Goal: Task Accomplishment & Management: Complete application form

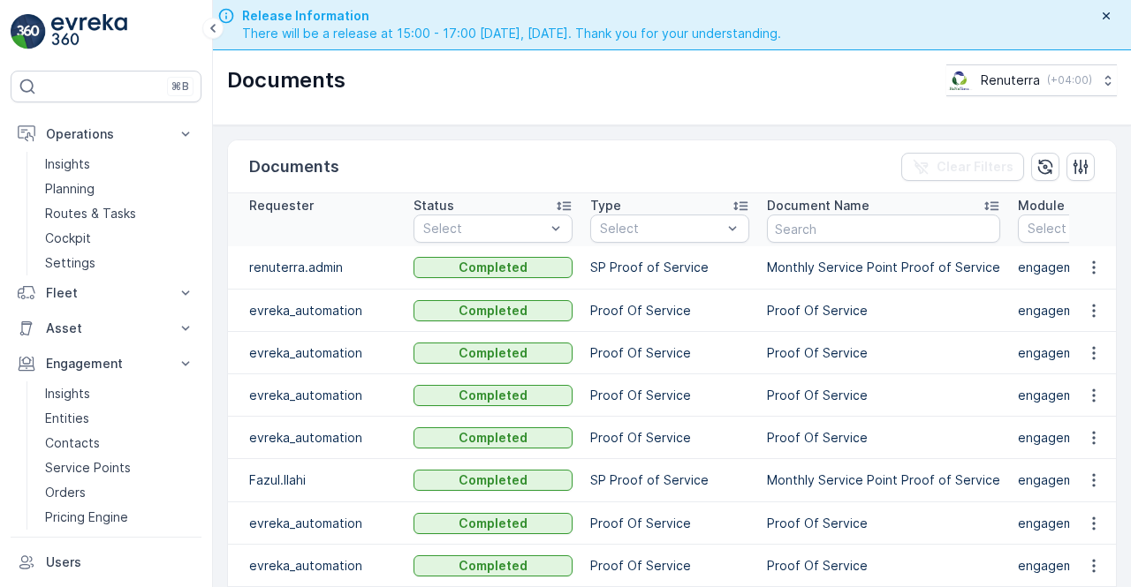
scroll to position [184, 0]
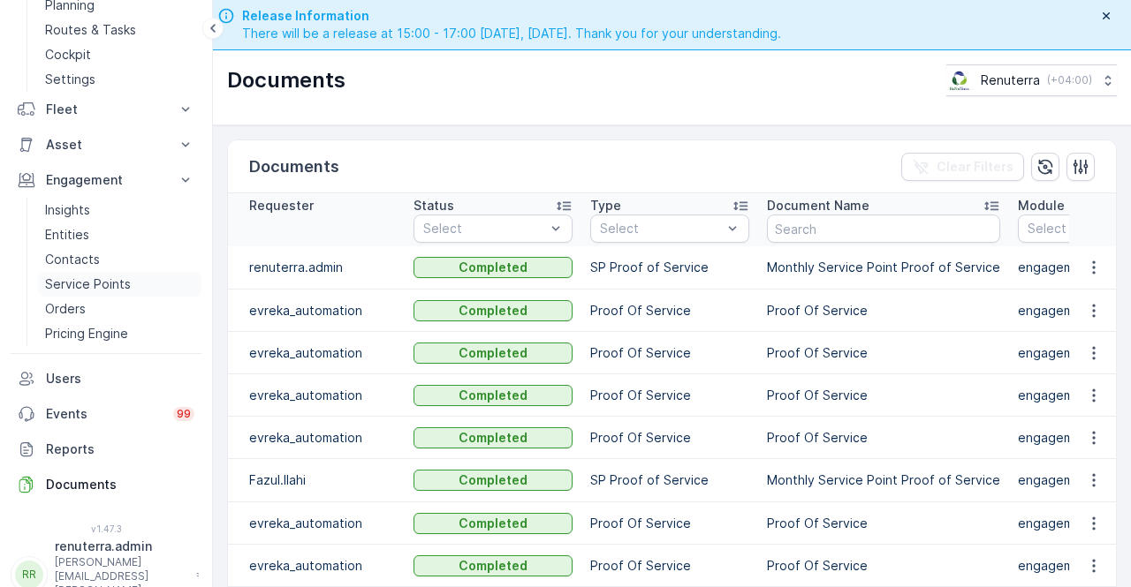
click at [118, 280] on p "Service Points" at bounding box center [88, 285] width 86 height 18
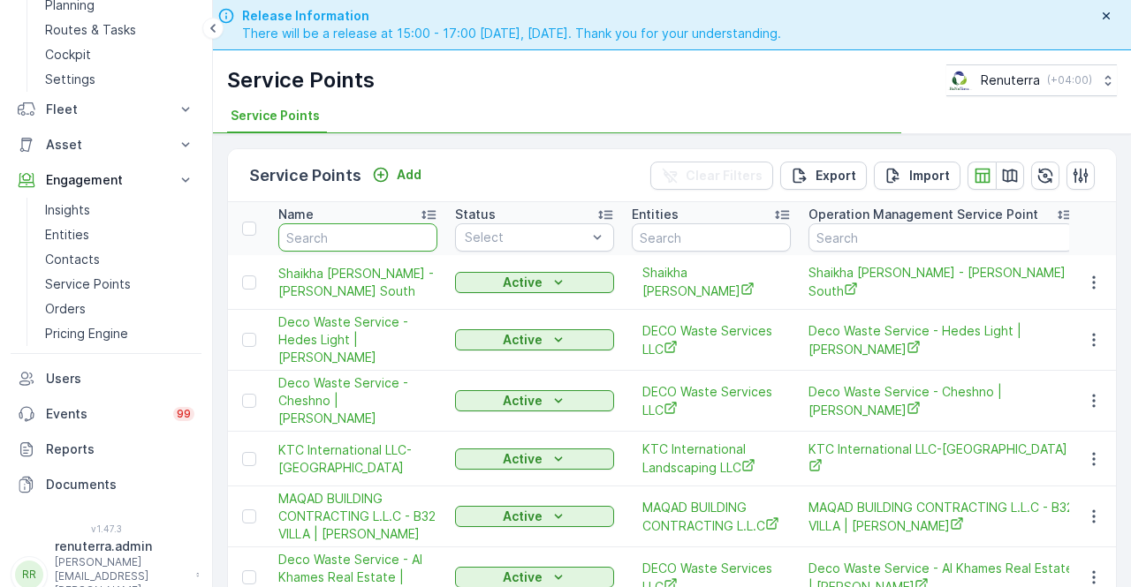
click at [330, 231] on input "text" at bounding box center [357, 237] width 159 height 28
click at [322, 237] on input "text" at bounding box center [357, 237] width 159 height 28
type input "dupod"
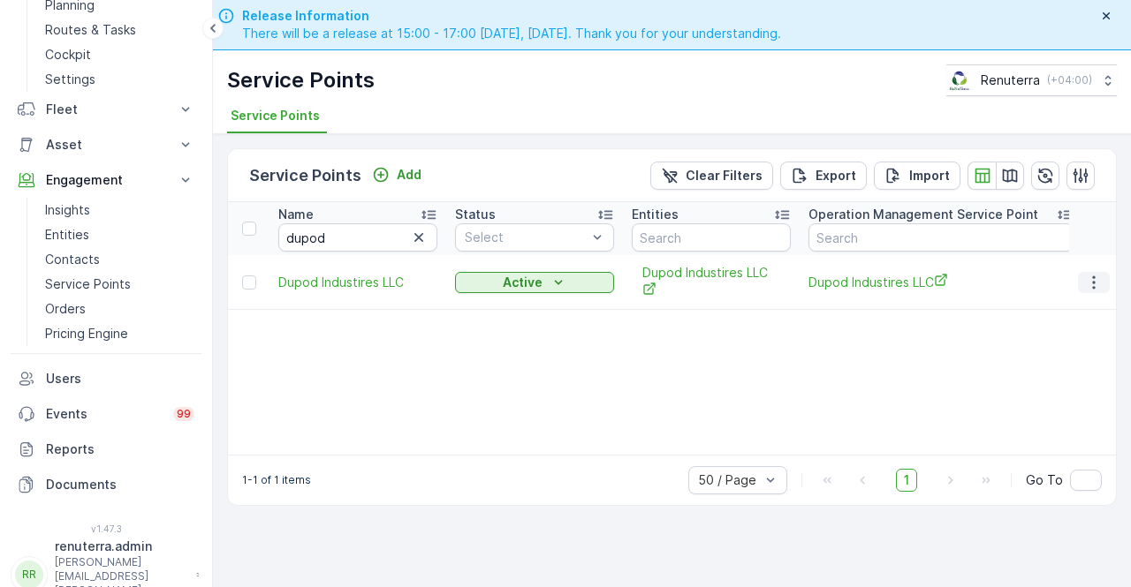
click at [1095, 283] on icon "button" at bounding box center [1094, 283] width 18 height 18
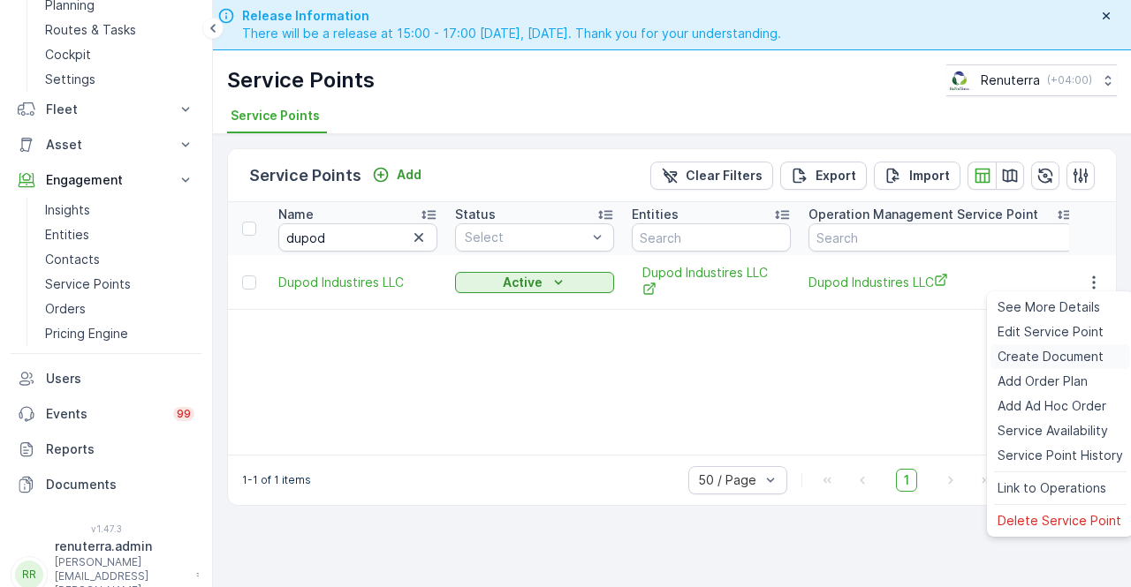
click at [1022, 365] on span "Create Document" at bounding box center [1050, 357] width 106 height 18
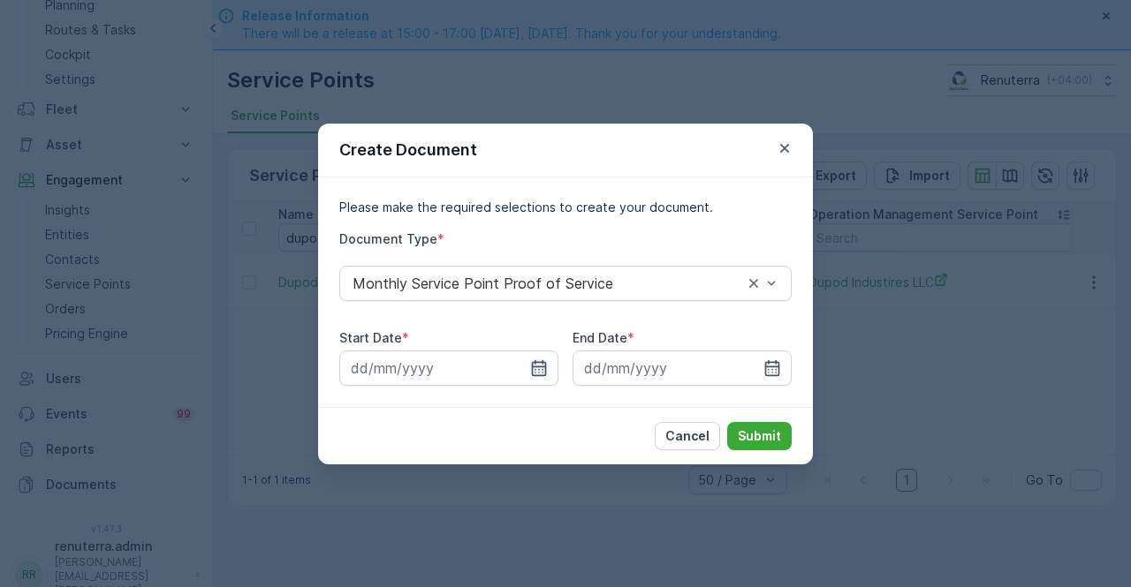
click at [532, 372] on icon "button" at bounding box center [539, 368] width 15 height 16
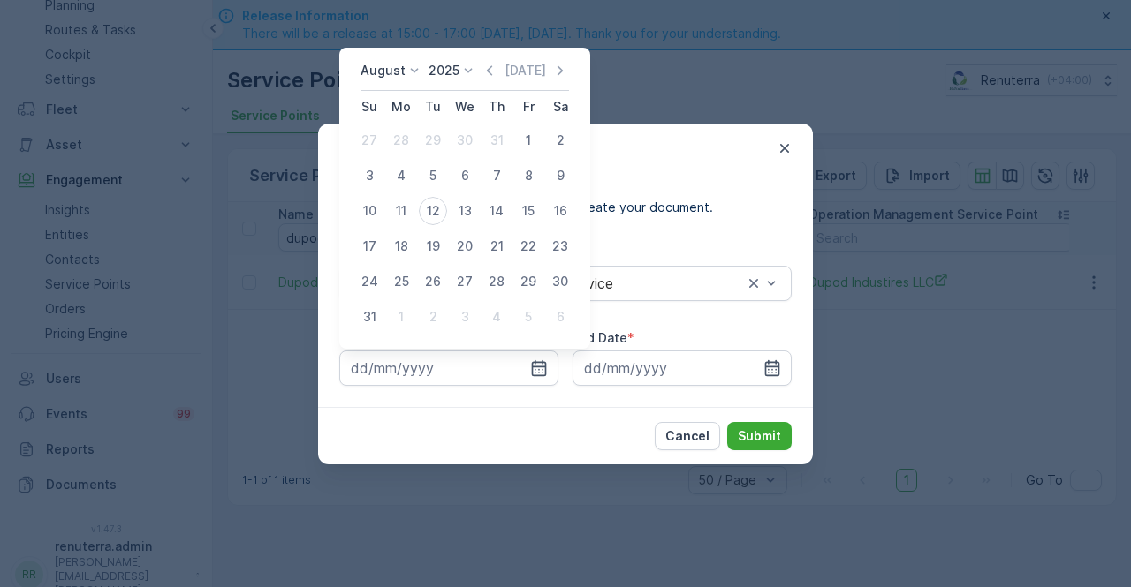
click at [495, 80] on div "August 2025 Today" at bounding box center [464, 76] width 208 height 29
click at [492, 73] on icon "button" at bounding box center [489, 70] width 5 height 10
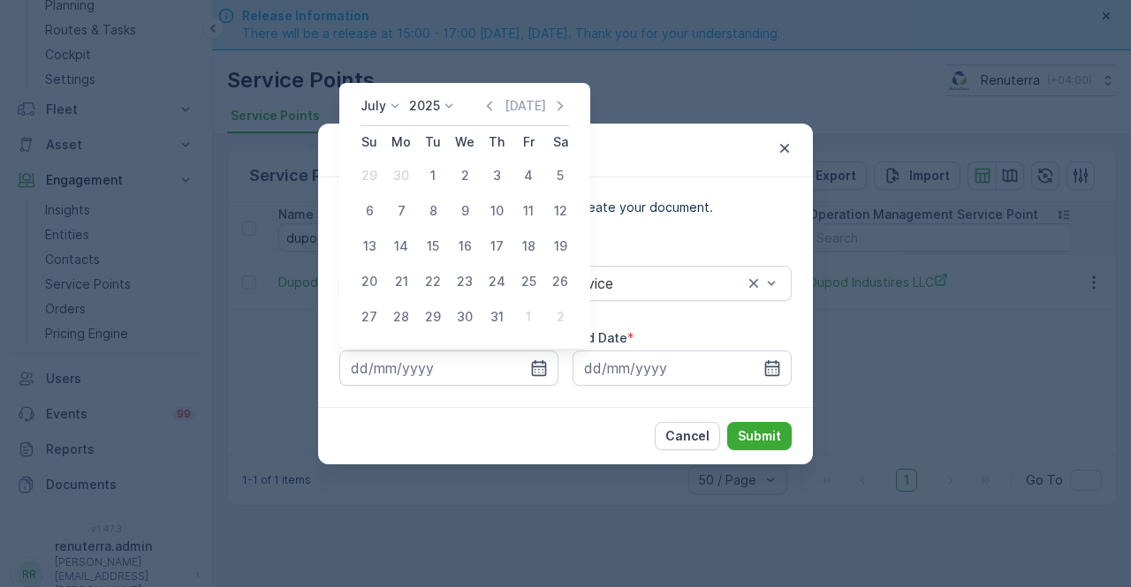
click at [419, 175] on div "1" at bounding box center [433, 176] width 28 height 28
type input "01.07.2025"
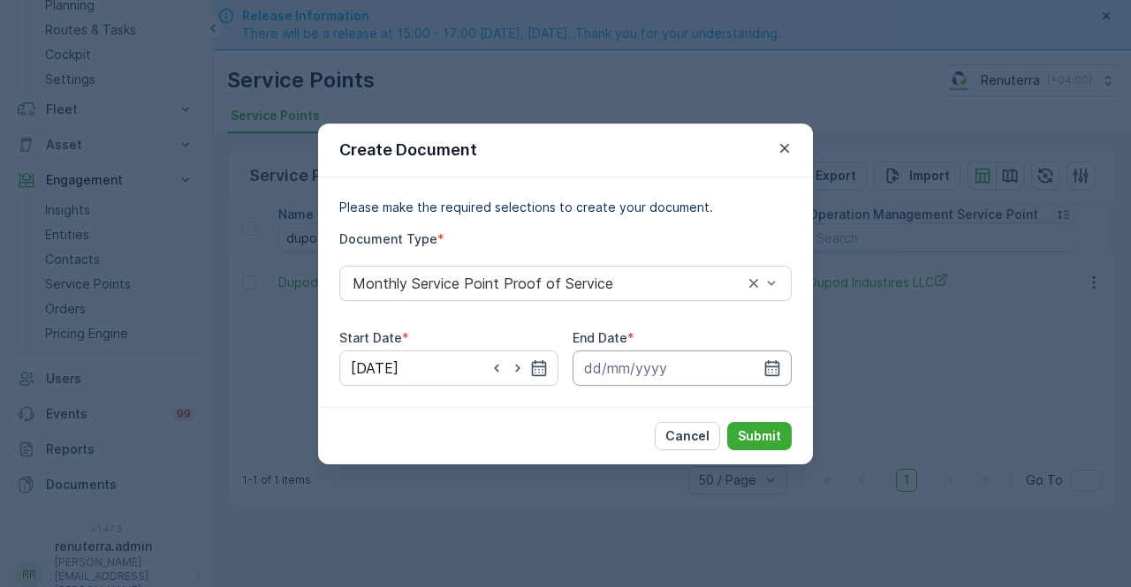
click at [785, 374] on input at bounding box center [681, 368] width 219 height 35
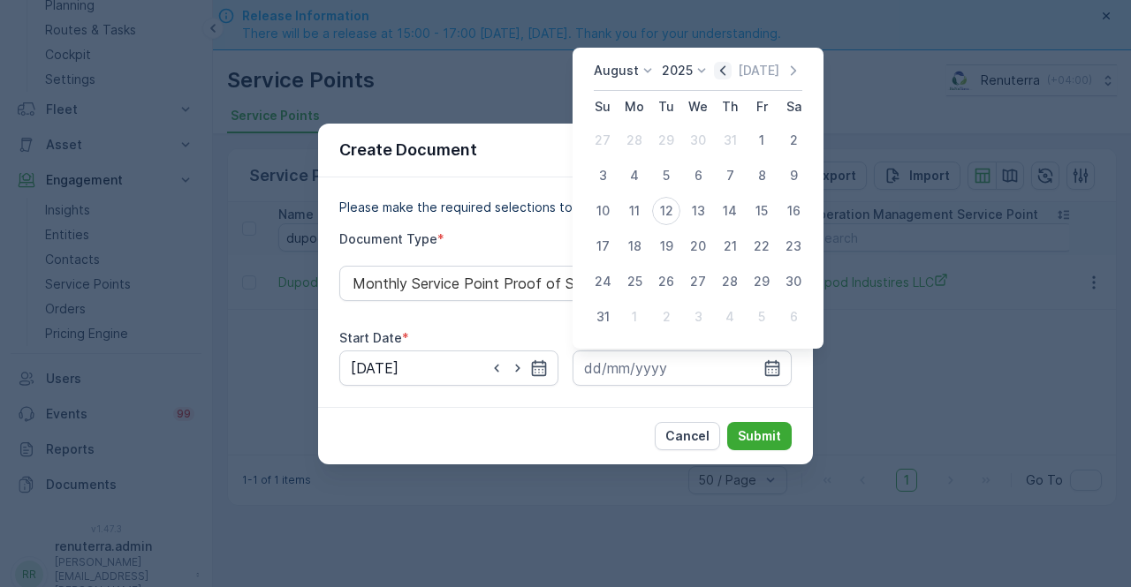
drag, startPoint x: 729, startPoint y: 65, endPoint x: 725, endPoint y: 78, distance: 12.9
click at [729, 67] on div "August 2025 Today Su Mo Tu We Th Fr Sa 27 28 29 30 31 1 2 3 4 5 6 7 8 9 10 11 1…" at bounding box center [697, 198] width 251 height 301
click at [724, 83] on div "August 2025 Today" at bounding box center [698, 76] width 208 height 29
click at [731, 72] on icon "button" at bounding box center [723, 71] width 18 height 18
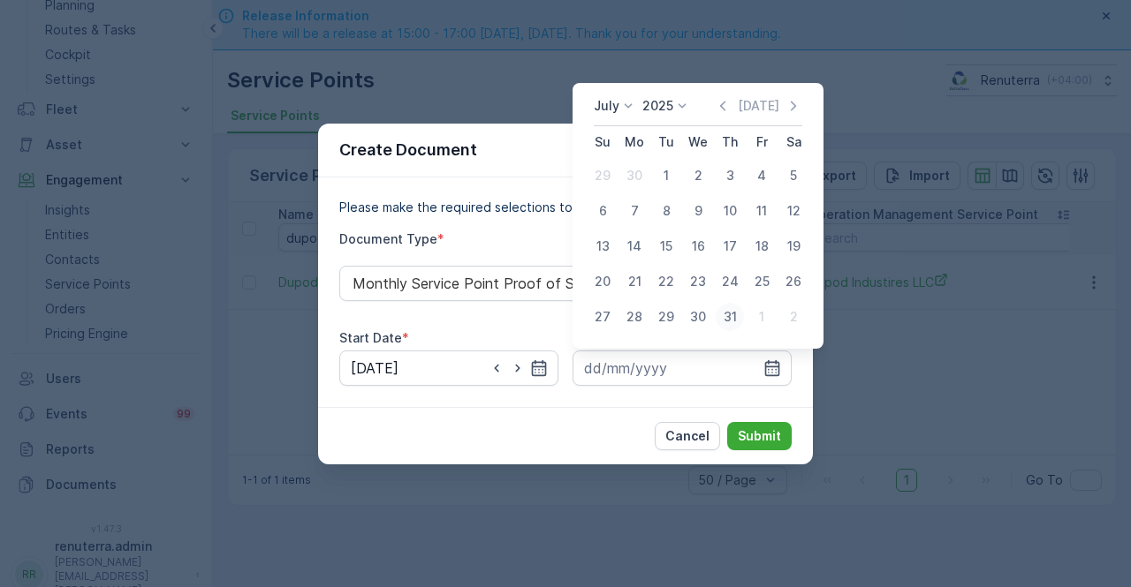
click at [735, 309] on div "31" at bounding box center [730, 317] width 28 height 28
type input "31.07.2025"
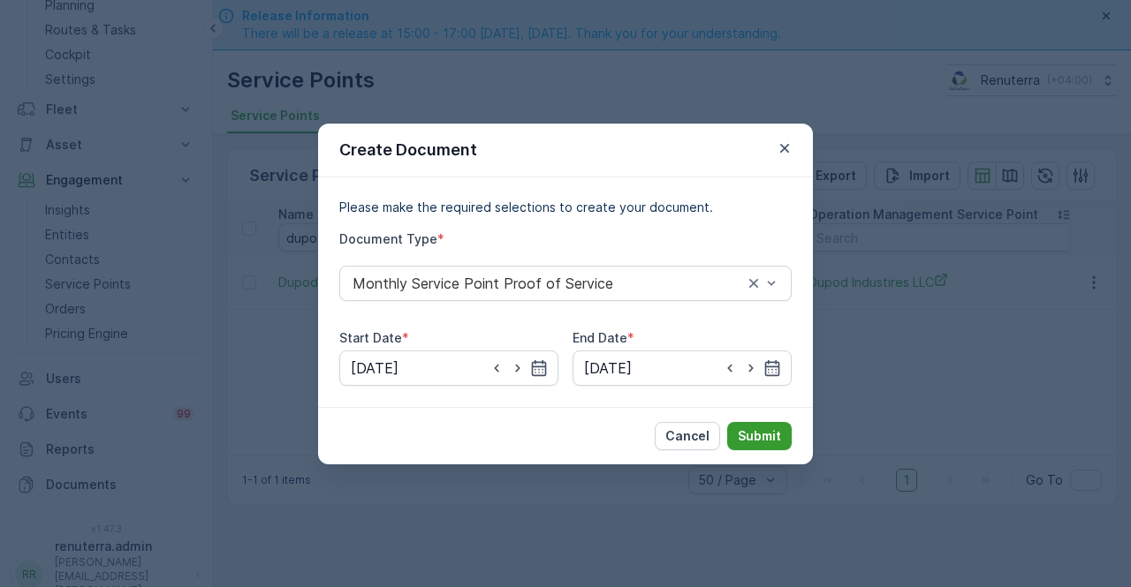
click at [758, 435] on p "Submit" at bounding box center [759, 437] width 43 height 18
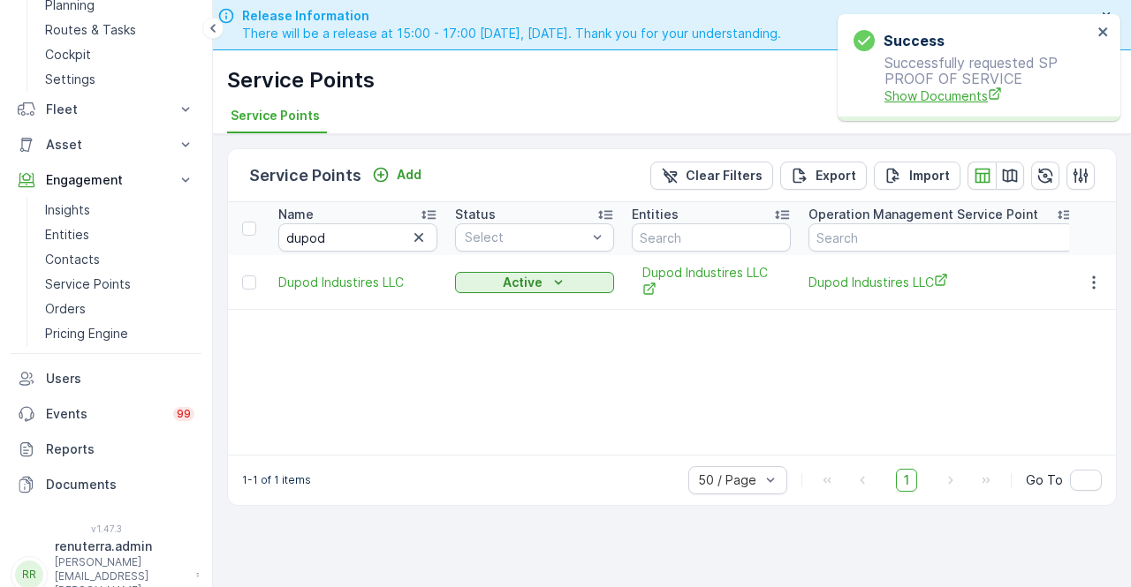
click at [913, 94] on span "Show Documents" at bounding box center [988, 96] width 208 height 19
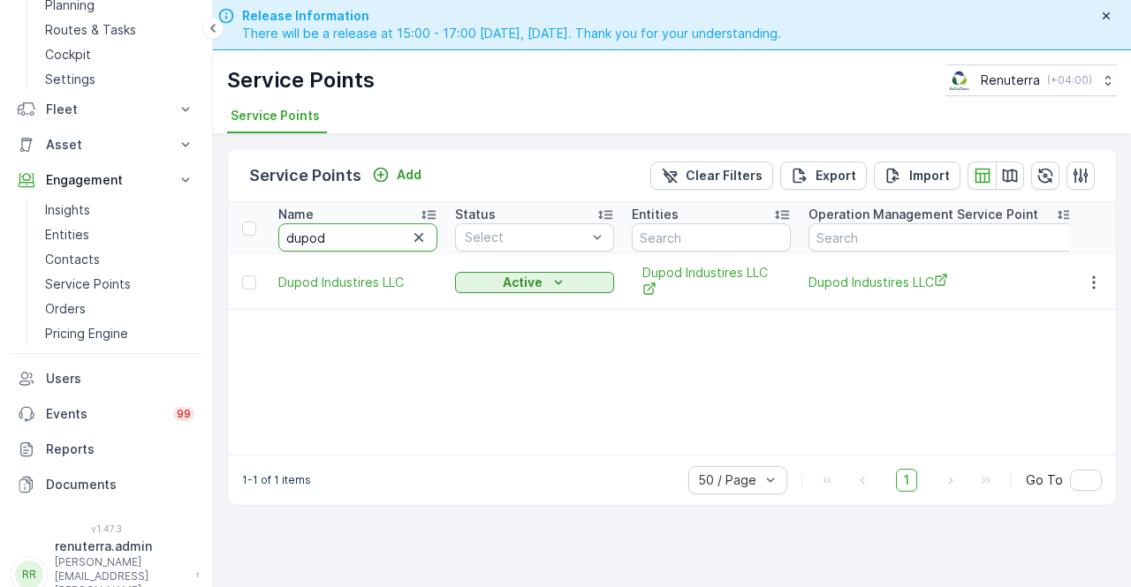
click at [330, 239] on input "dupod" at bounding box center [357, 237] width 159 height 28
type input "du"
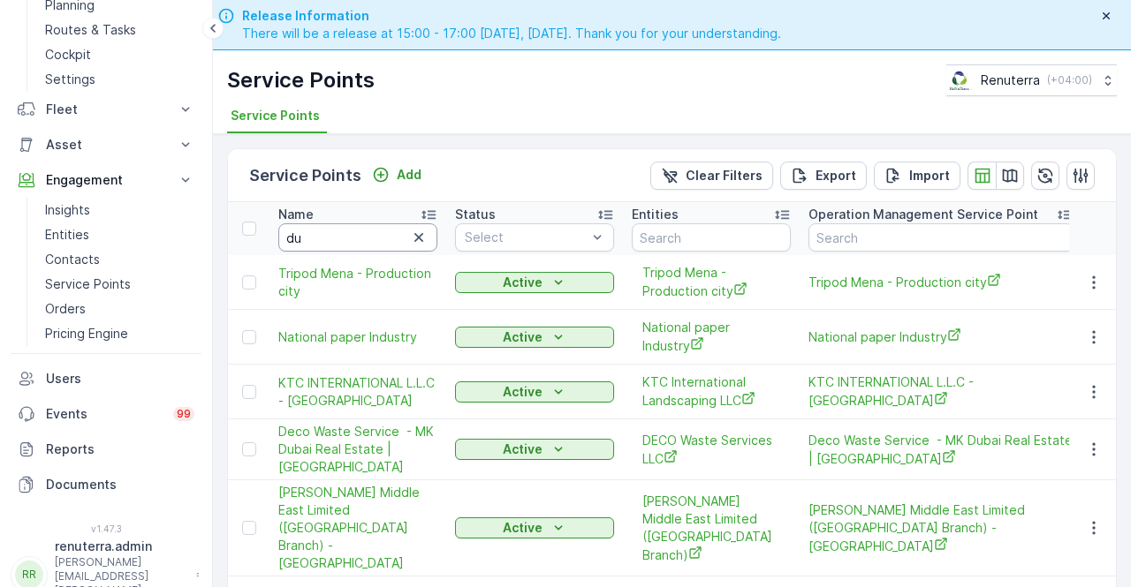
click at [334, 228] on input "du" at bounding box center [357, 237] width 159 height 28
type input "dubox"
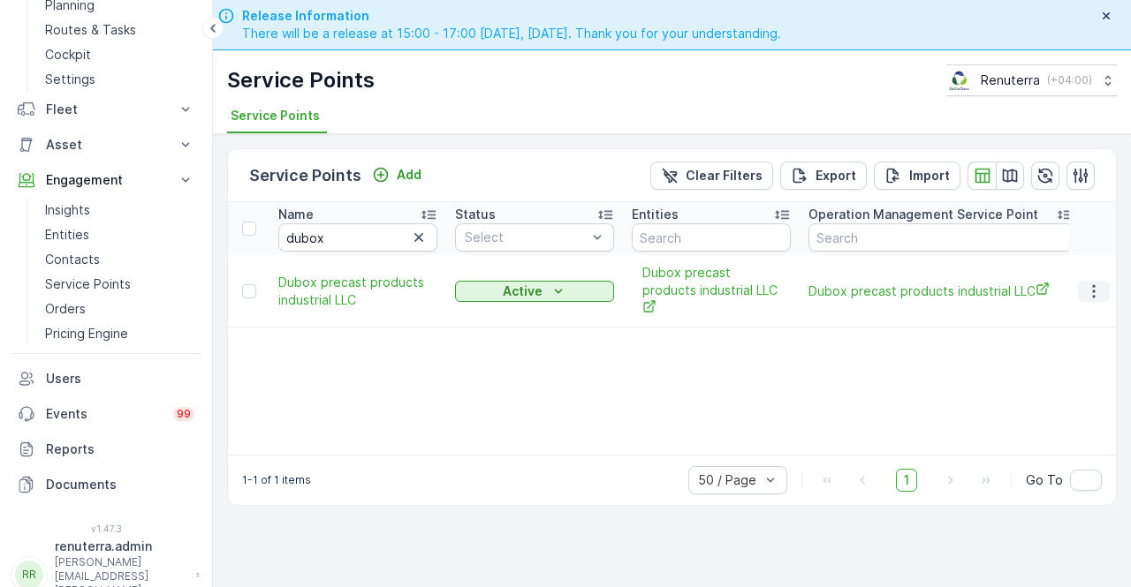
click at [1099, 289] on icon "button" at bounding box center [1094, 292] width 18 height 18
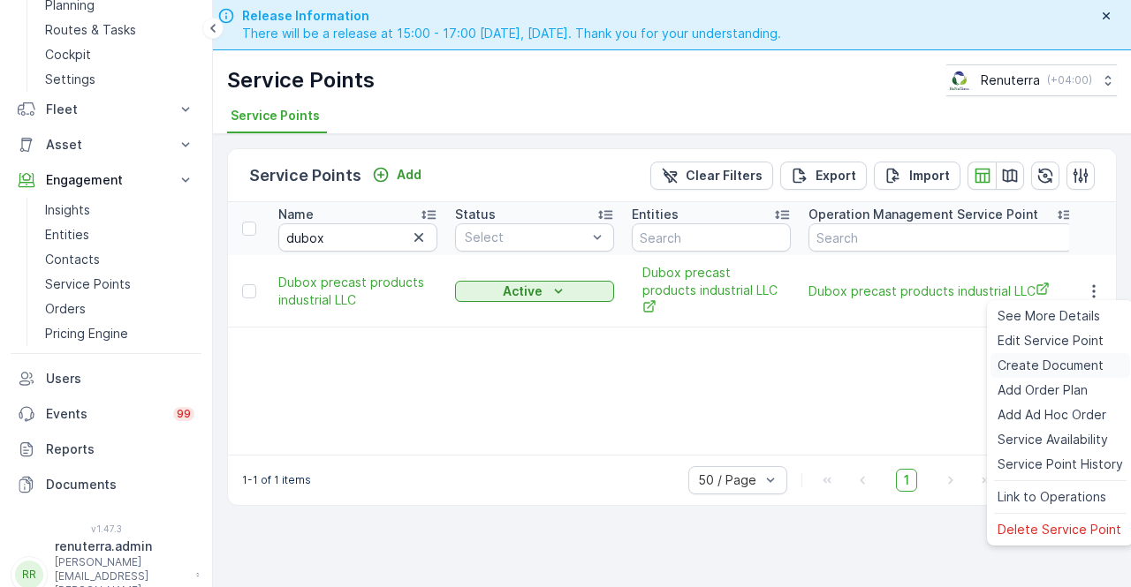
drag, startPoint x: 1037, startPoint y: 363, endPoint x: 1027, endPoint y: 367, distance: 10.3
click at [1027, 367] on span "Create Document" at bounding box center [1050, 366] width 106 height 18
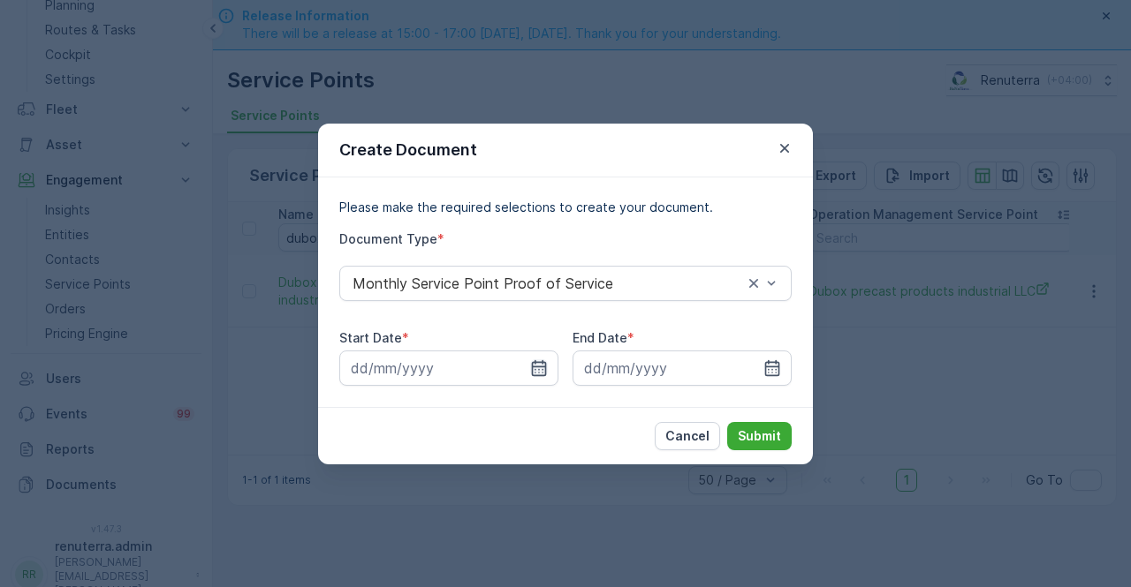
click at [542, 373] on icon "button" at bounding box center [539, 368] width 15 height 16
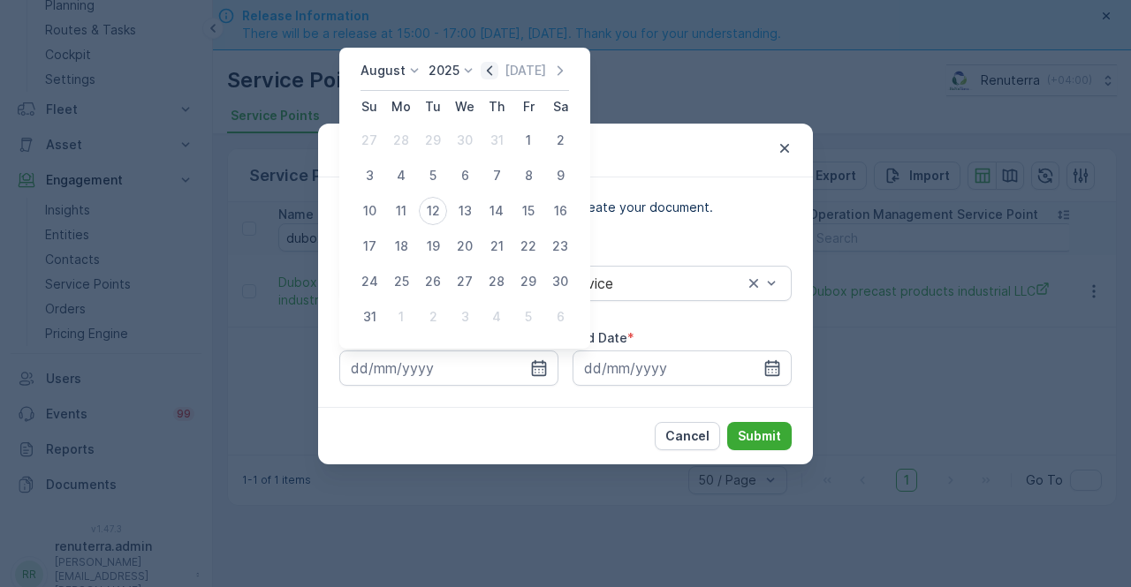
click at [495, 66] on icon "button" at bounding box center [490, 71] width 18 height 18
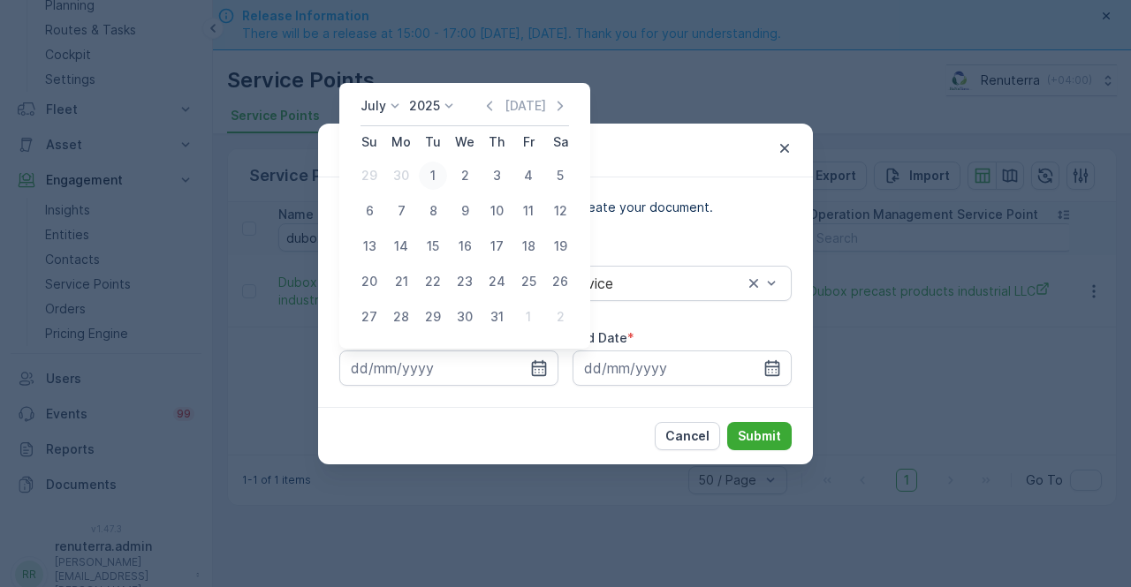
click at [440, 169] on div "1" at bounding box center [433, 176] width 28 height 28
type input "01.07.2025"
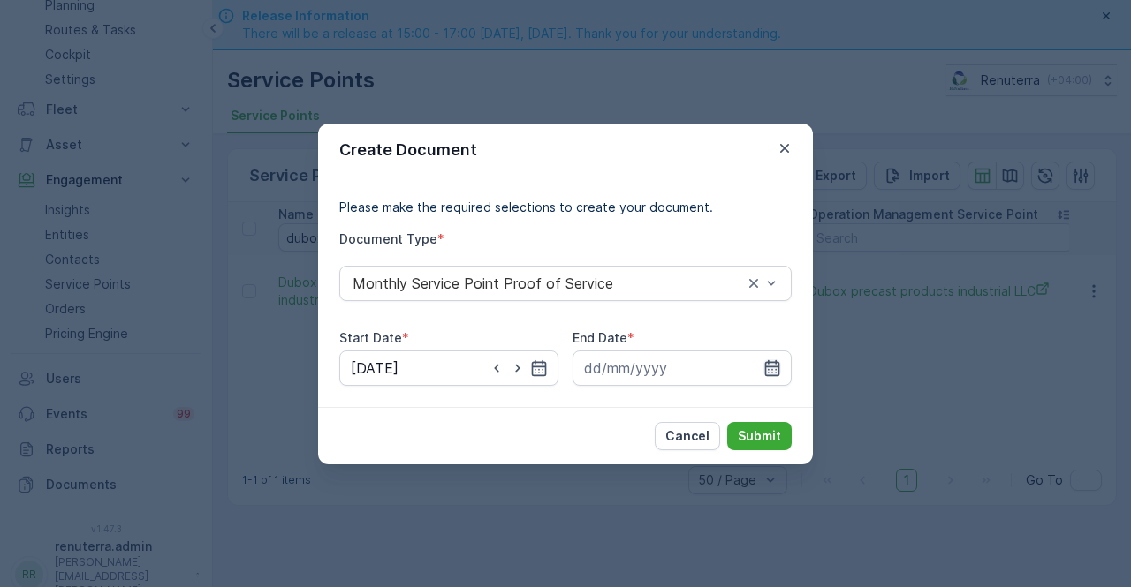
click at [769, 363] on icon "button" at bounding box center [772, 368] width 15 height 16
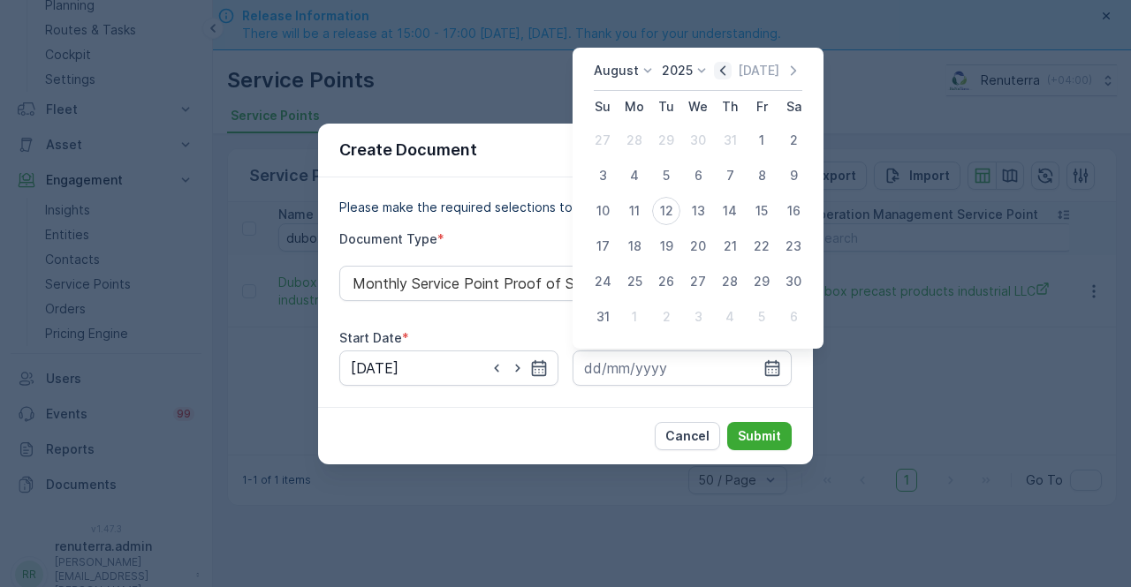
click at [731, 72] on icon "button" at bounding box center [723, 71] width 18 height 18
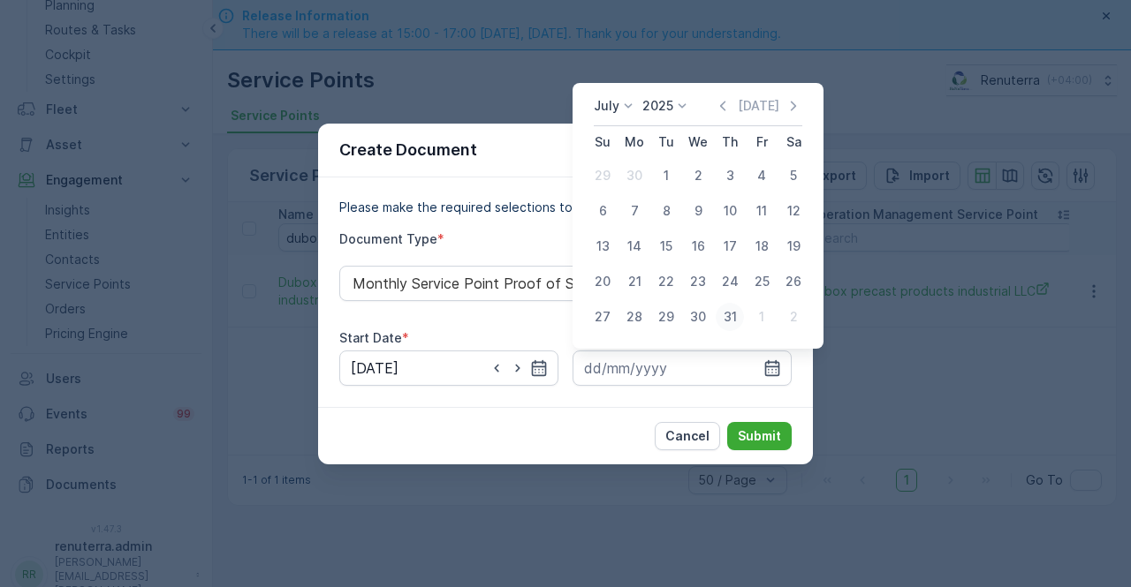
click at [726, 323] on div "31" at bounding box center [730, 317] width 28 height 28
type input "31.07.2025"
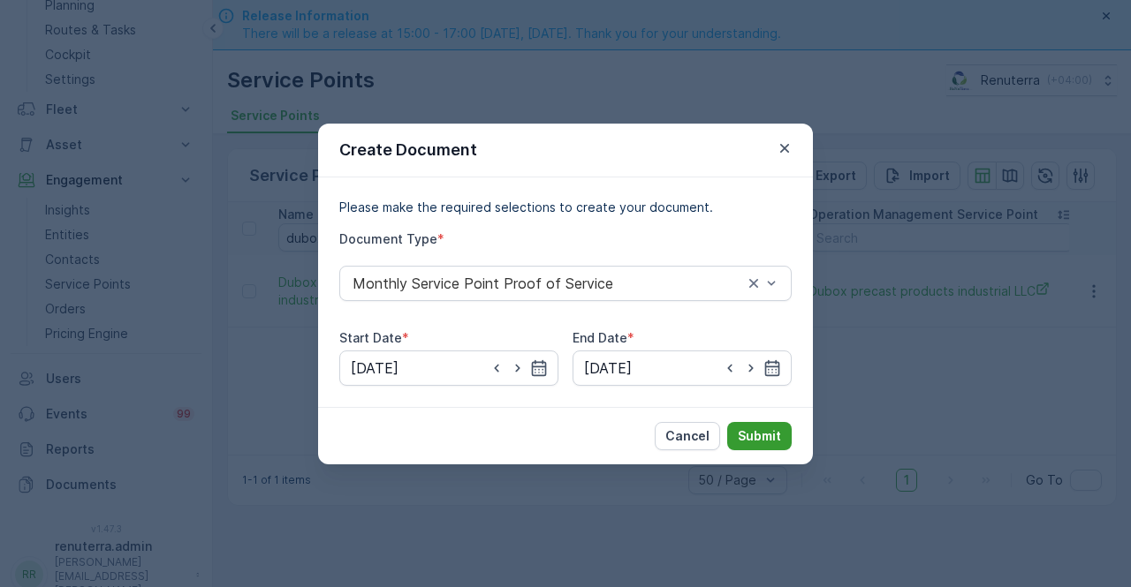
click at [758, 430] on p "Submit" at bounding box center [759, 437] width 43 height 18
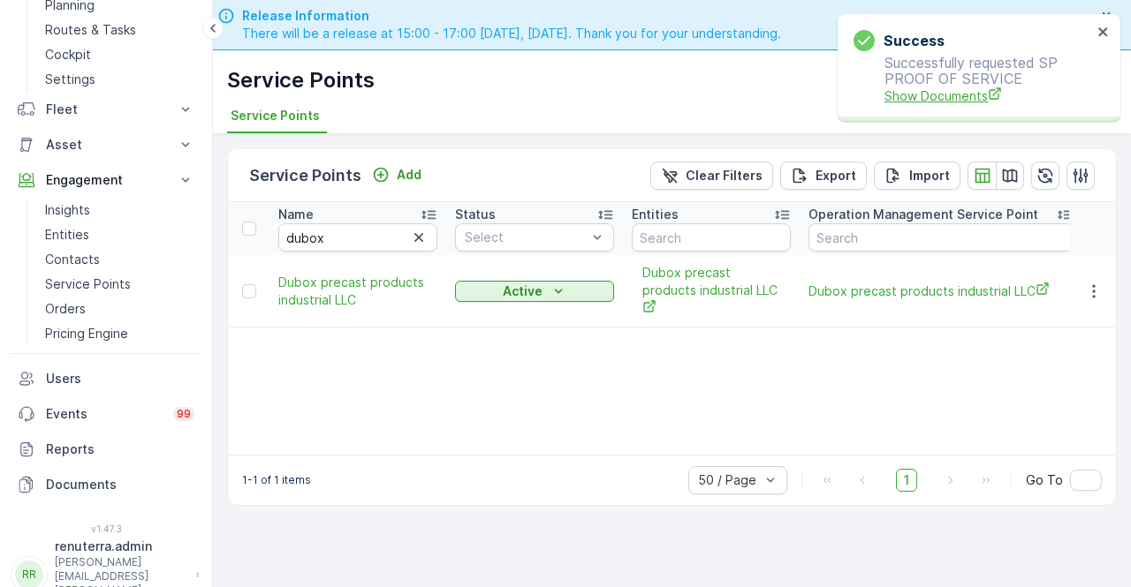
click at [917, 90] on span "Show Documents" at bounding box center [988, 96] width 208 height 19
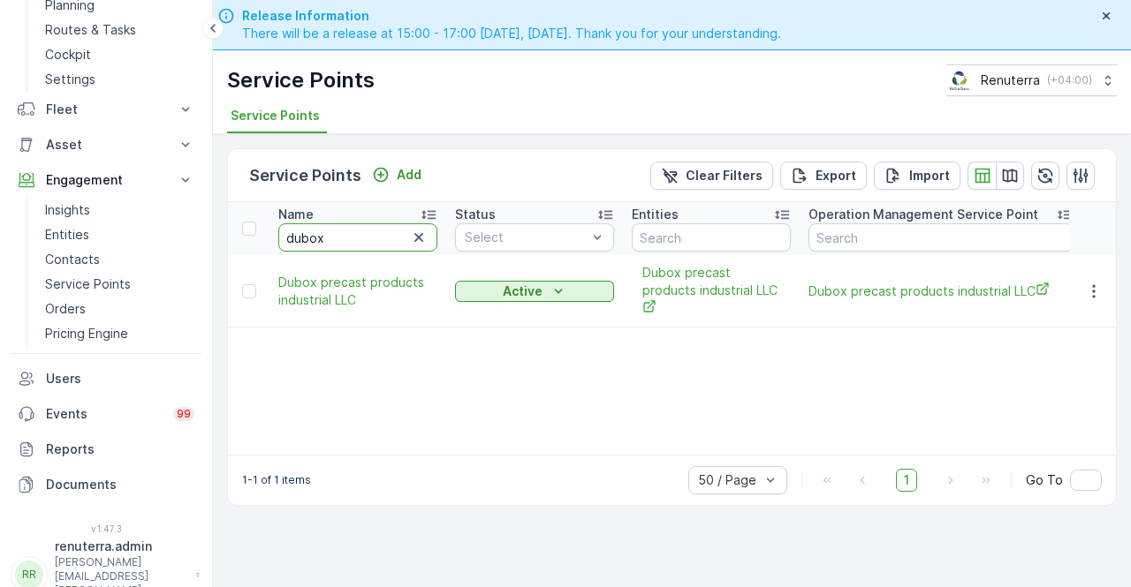
click at [316, 240] on input "dubox" at bounding box center [357, 237] width 159 height 28
click at [329, 234] on input "dubox" at bounding box center [357, 237] width 159 height 28
type input "d"
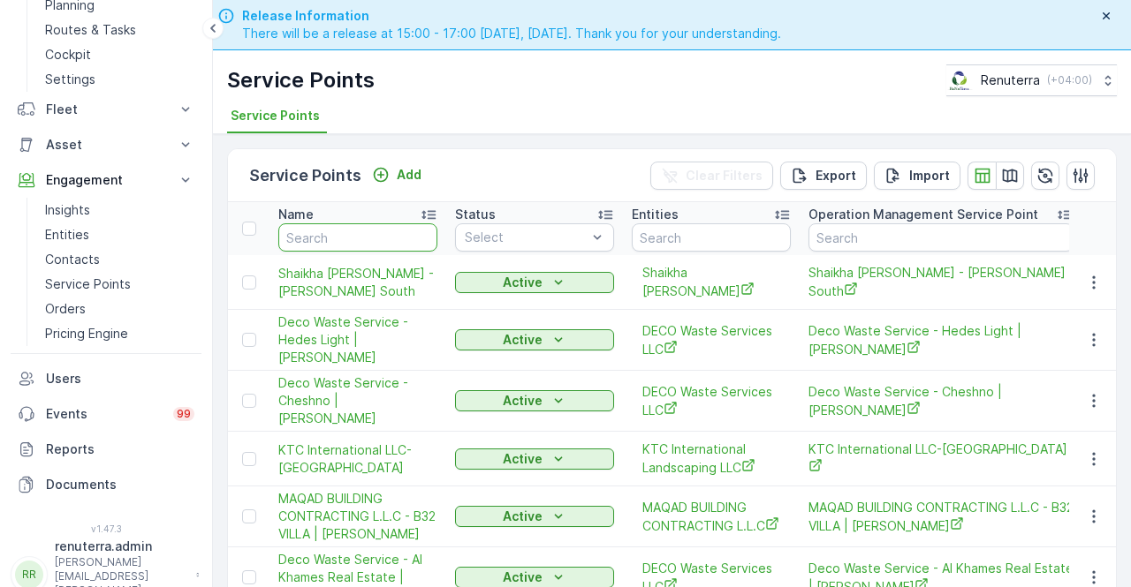
click at [314, 235] on input "text" at bounding box center [357, 237] width 159 height 28
type input "ktc"
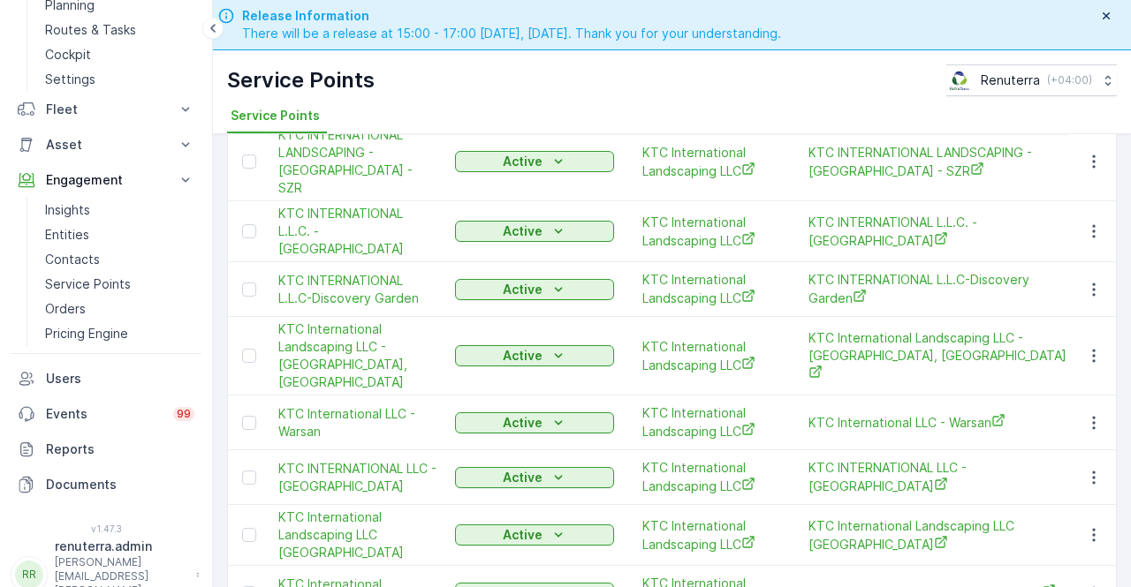
scroll to position [265, 0]
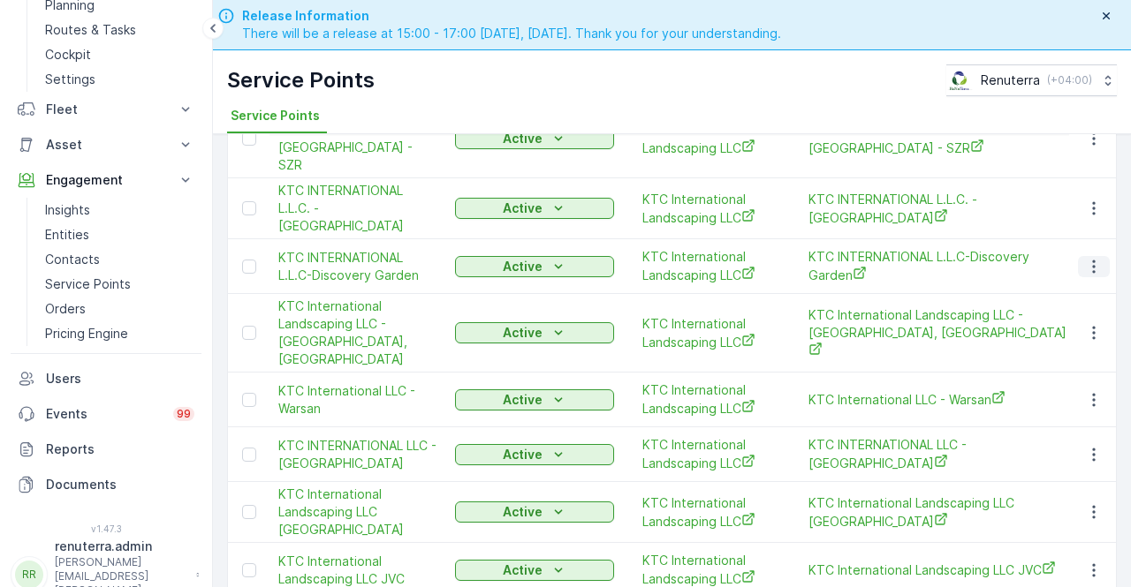
click at [1087, 258] on icon "button" at bounding box center [1094, 267] width 18 height 18
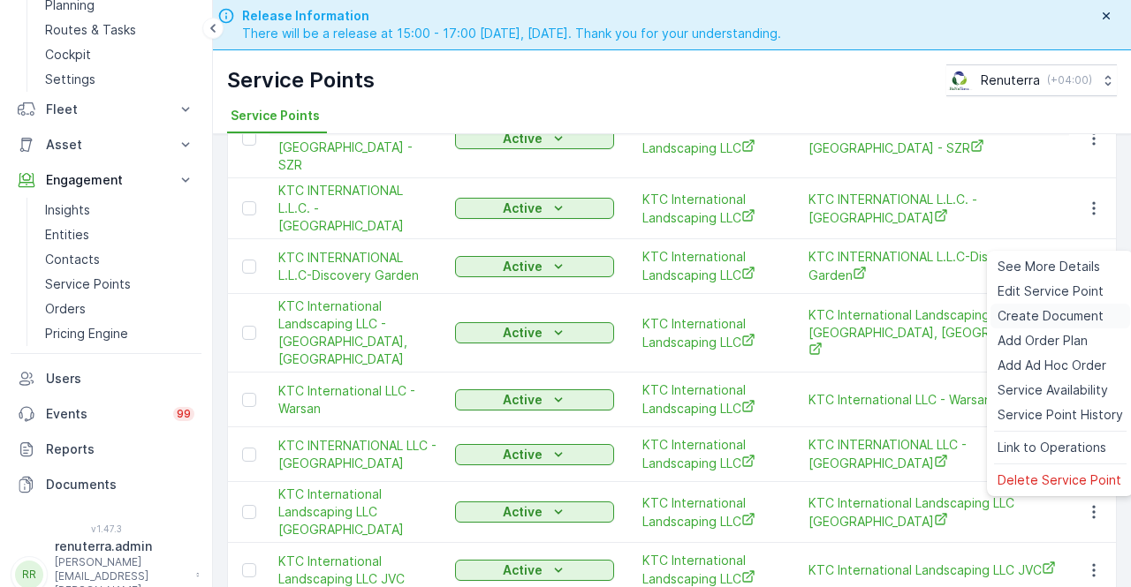
click at [1015, 314] on span "Create Document" at bounding box center [1050, 316] width 106 height 18
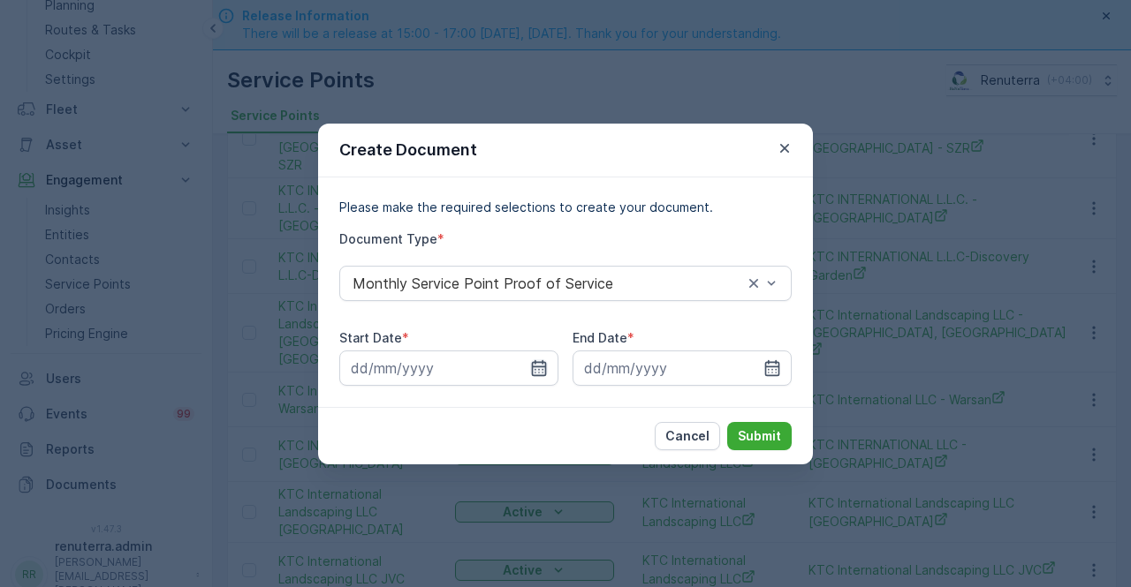
click at [541, 367] on icon "button" at bounding box center [539, 368] width 15 height 16
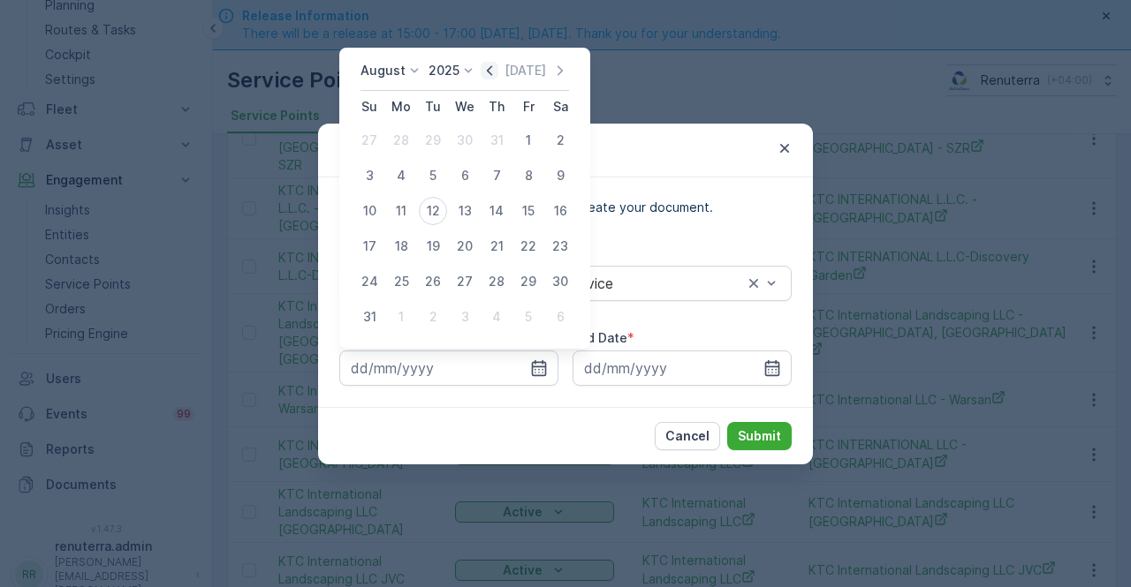
click at [492, 73] on icon "button" at bounding box center [489, 70] width 5 height 10
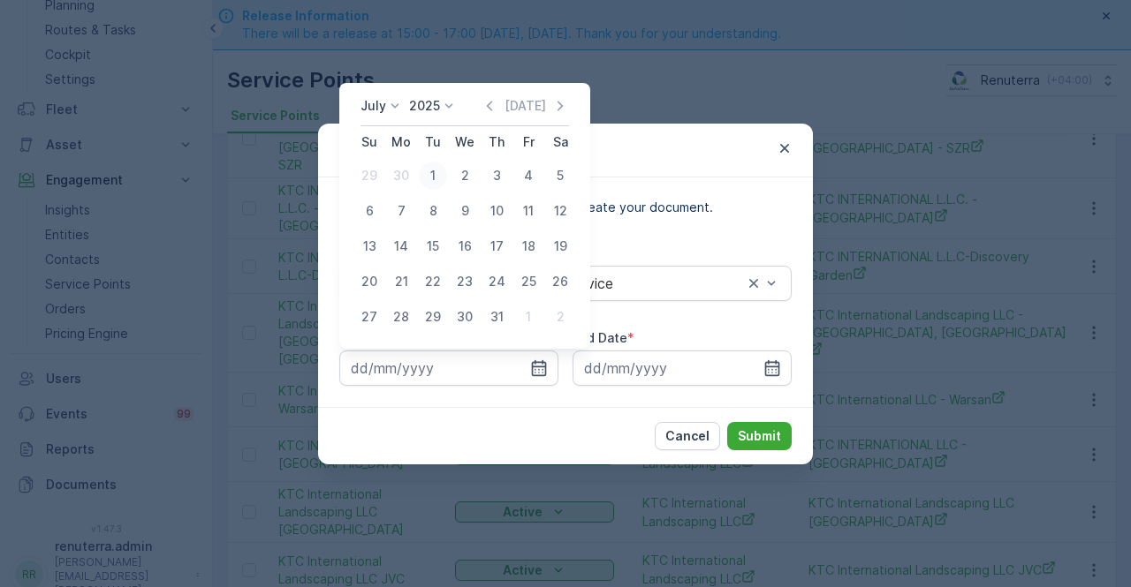
click at [433, 175] on div "1" at bounding box center [433, 176] width 28 height 28
type input "01.07.2025"
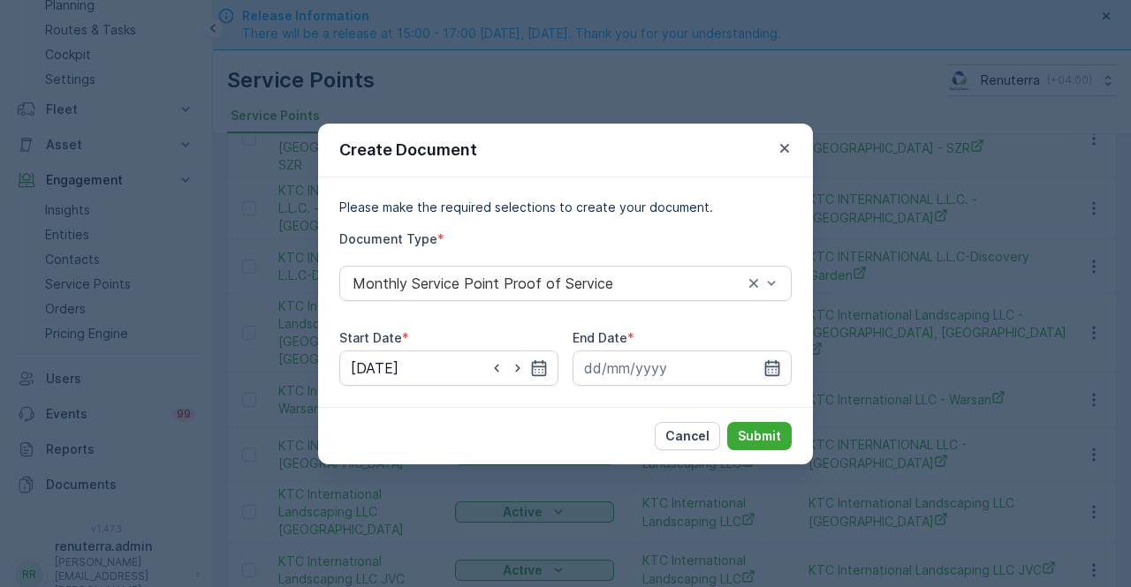
click at [776, 360] on icon "button" at bounding box center [772, 368] width 15 height 16
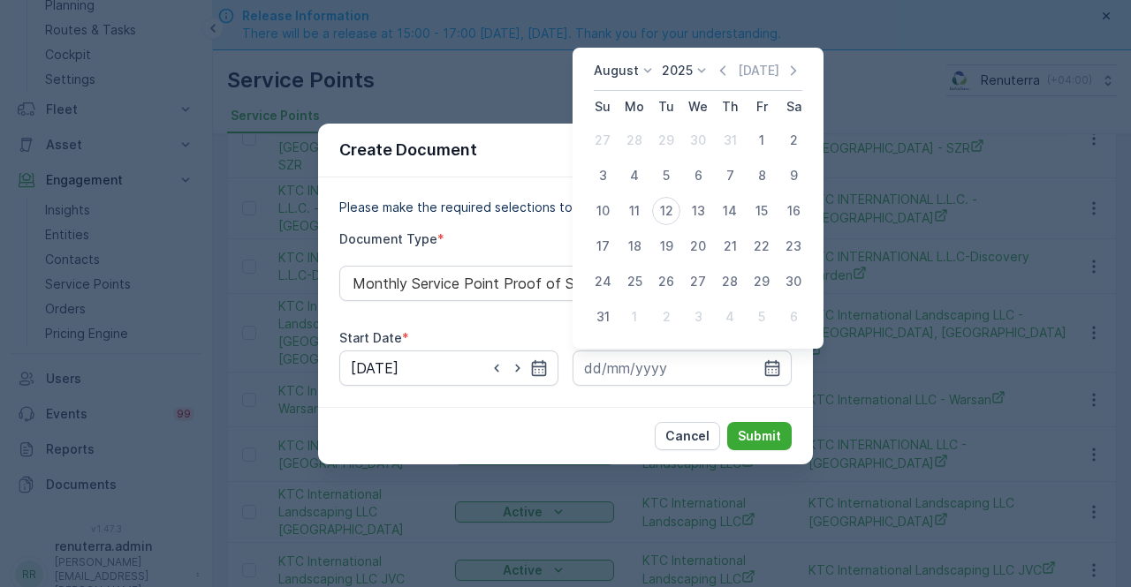
click at [732, 81] on div "August 2025 Today" at bounding box center [698, 76] width 208 height 29
click at [731, 73] on icon "button" at bounding box center [723, 71] width 18 height 18
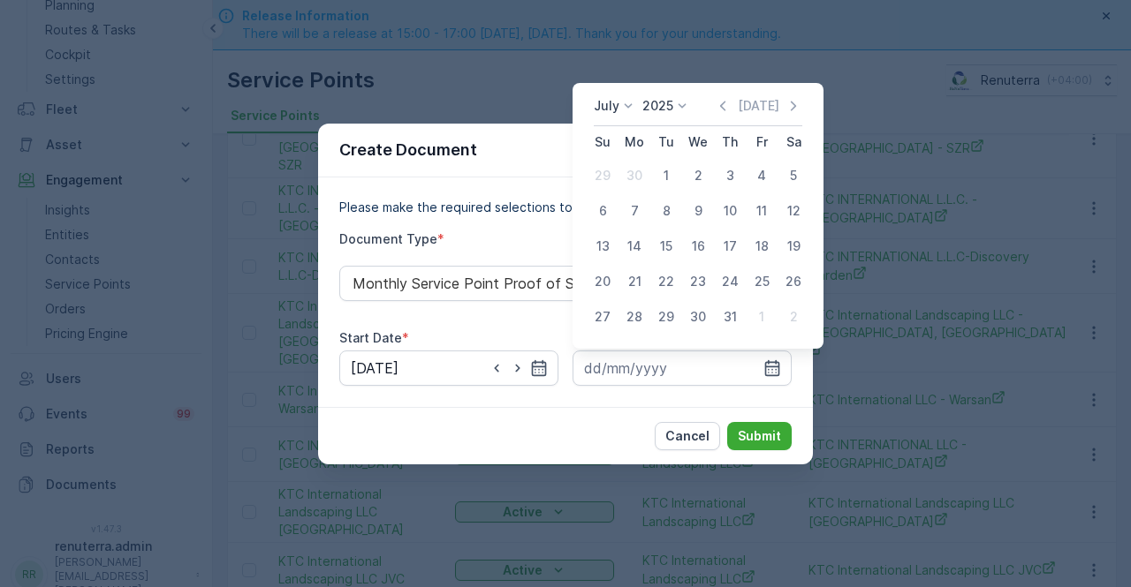
click at [731, 327] on div "31" at bounding box center [730, 317] width 28 height 28
type input "31.07.2025"
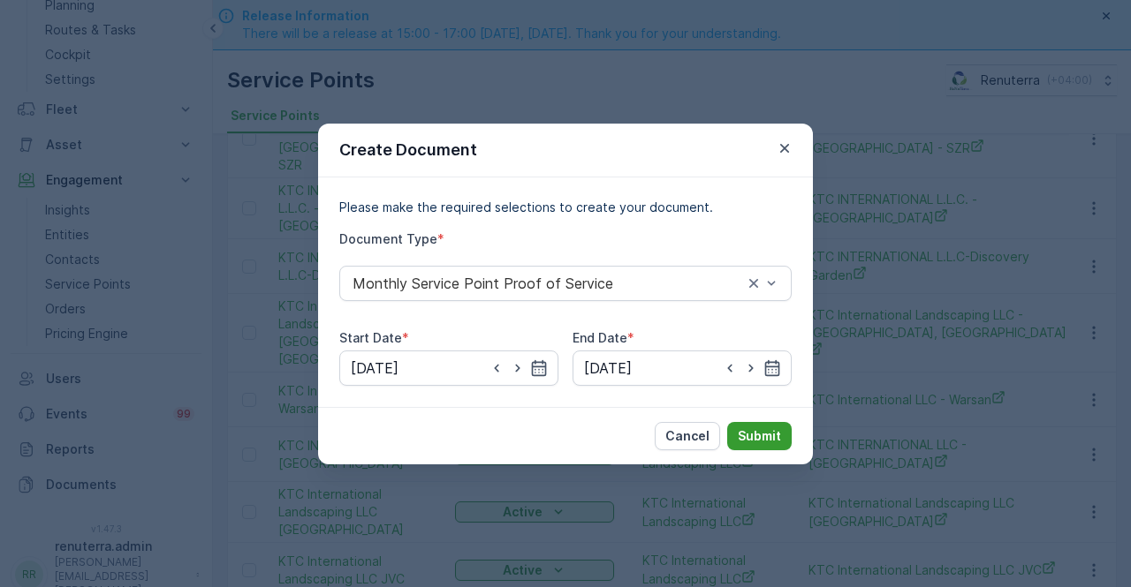
click at [753, 432] on p "Submit" at bounding box center [759, 437] width 43 height 18
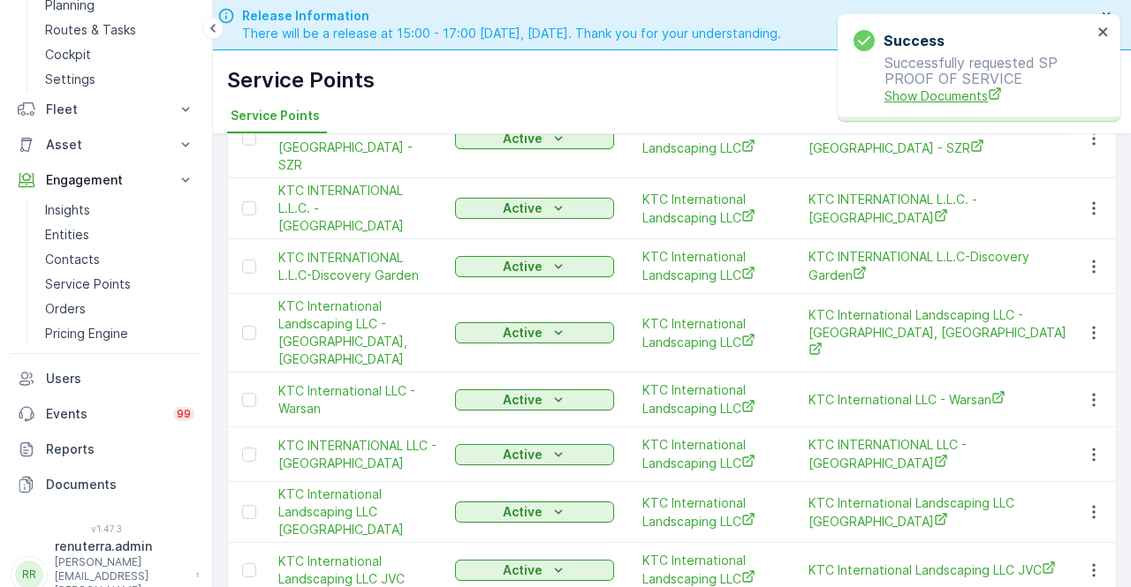
click at [921, 101] on span "Show Documents" at bounding box center [988, 96] width 208 height 19
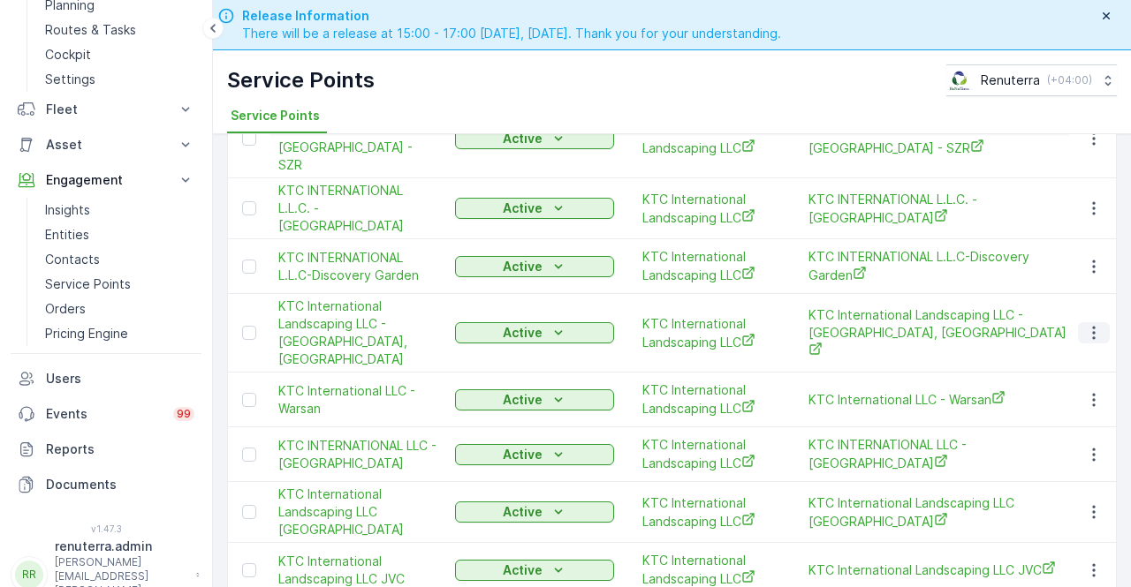
drag, startPoint x: 1086, startPoint y: 296, endPoint x: 1079, endPoint y: 307, distance: 13.5
click at [1085, 324] on icon "button" at bounding box center [1094, 333] width 18 height 18
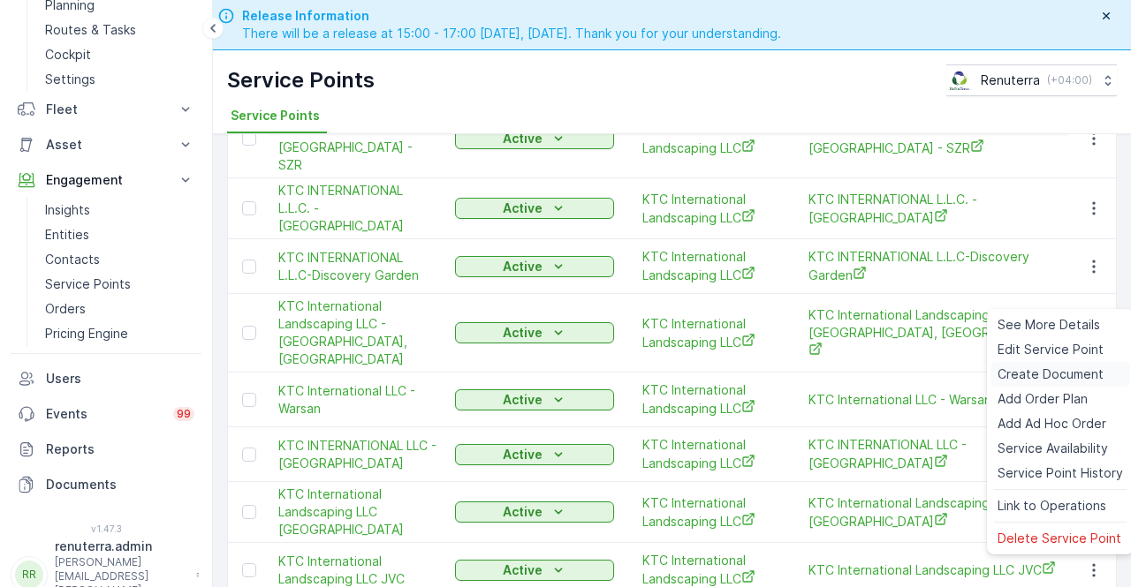
click at [1034, 373] on span "Create Document" at bounding box center [1050, 375] width 106 height 18
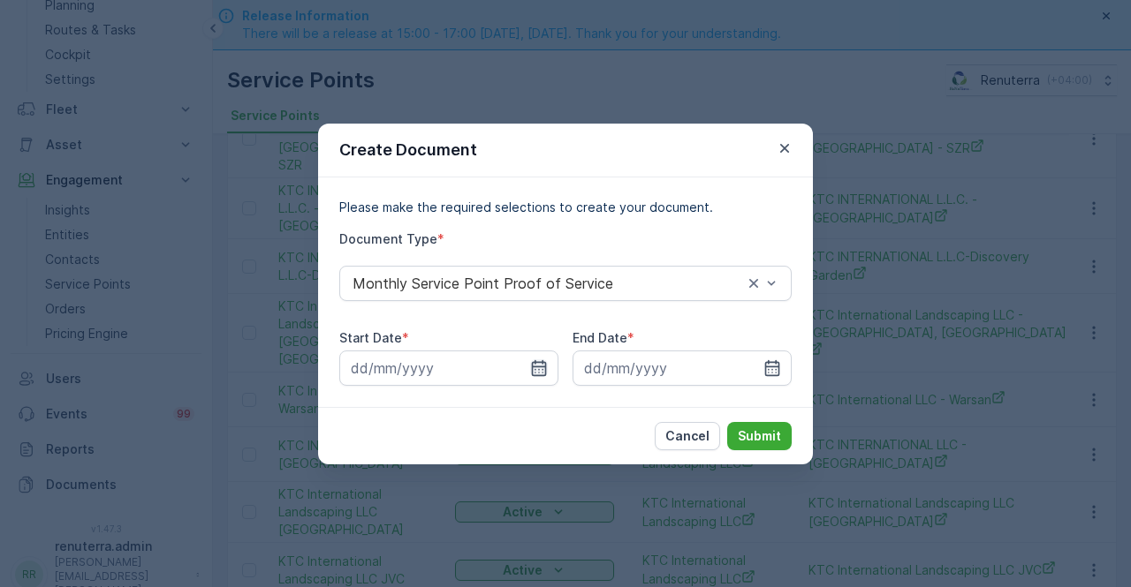
click at [531, 367] on icon "button" at bounding box center [539, 369] width 18 height 18
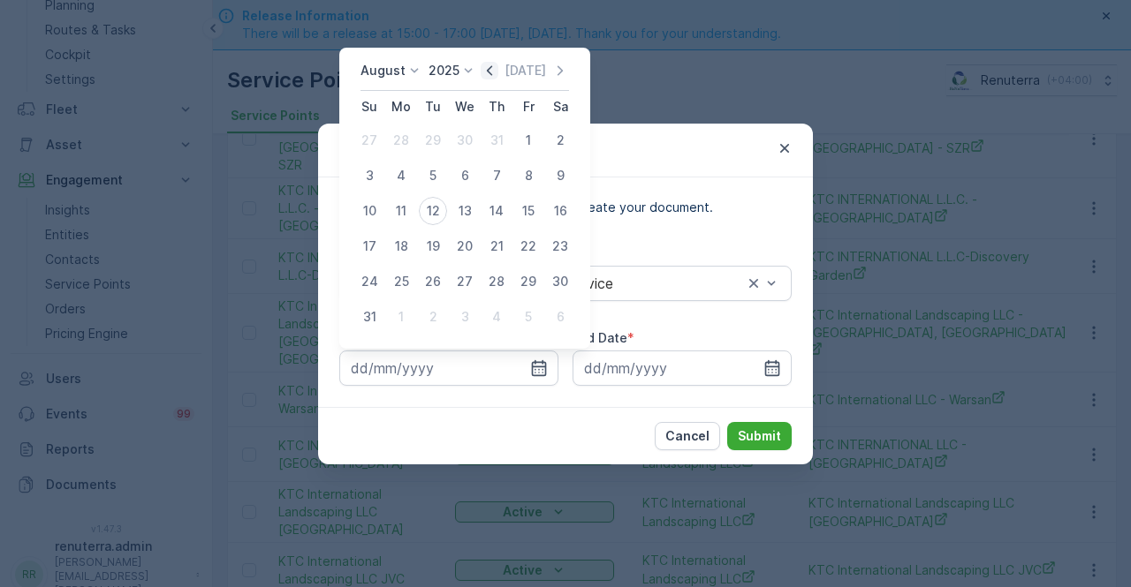
click at [490, 67] on icon "button" at bounding box center [490, 71] width 18 height 18
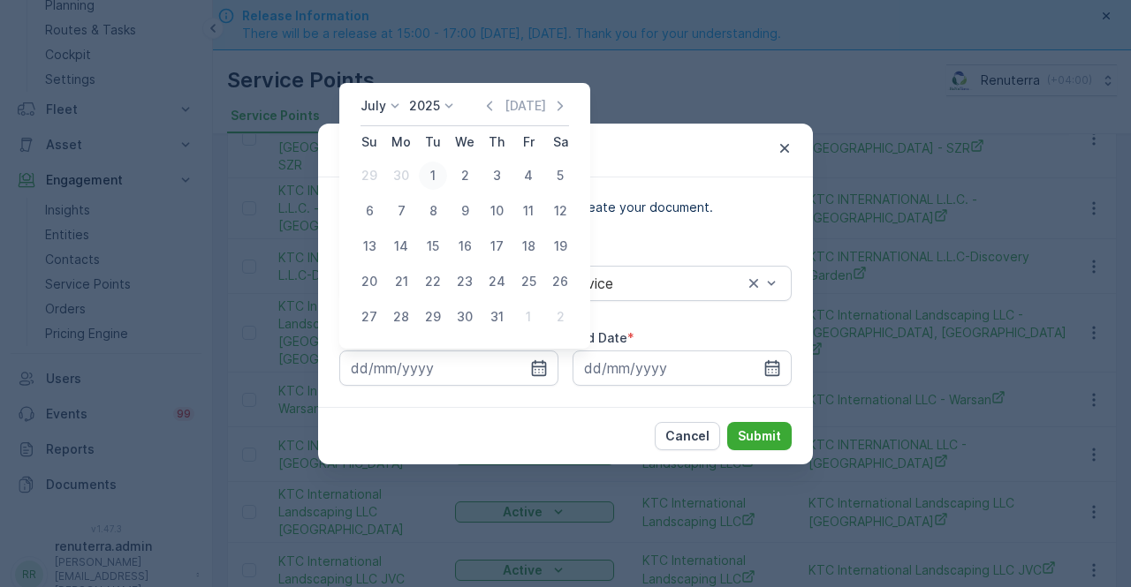
click at [432, 174] on div "1" at bounding box center [433, 176] width 28 height 28
type input "01.07.2025"
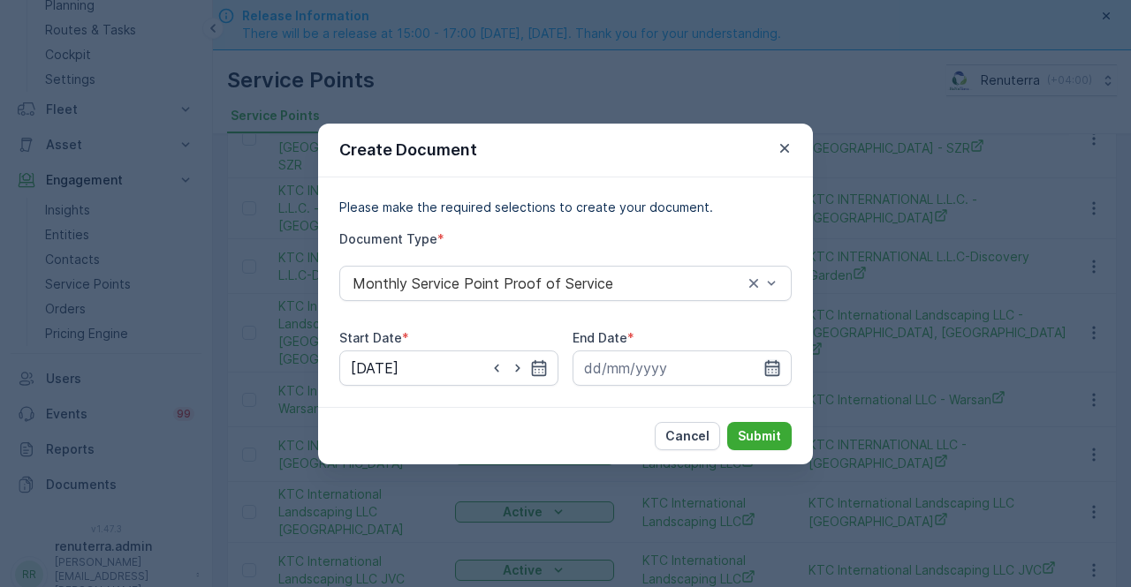
click at [763, 365] on icon "button" at bounding box center [772, 369] width 18 height 18
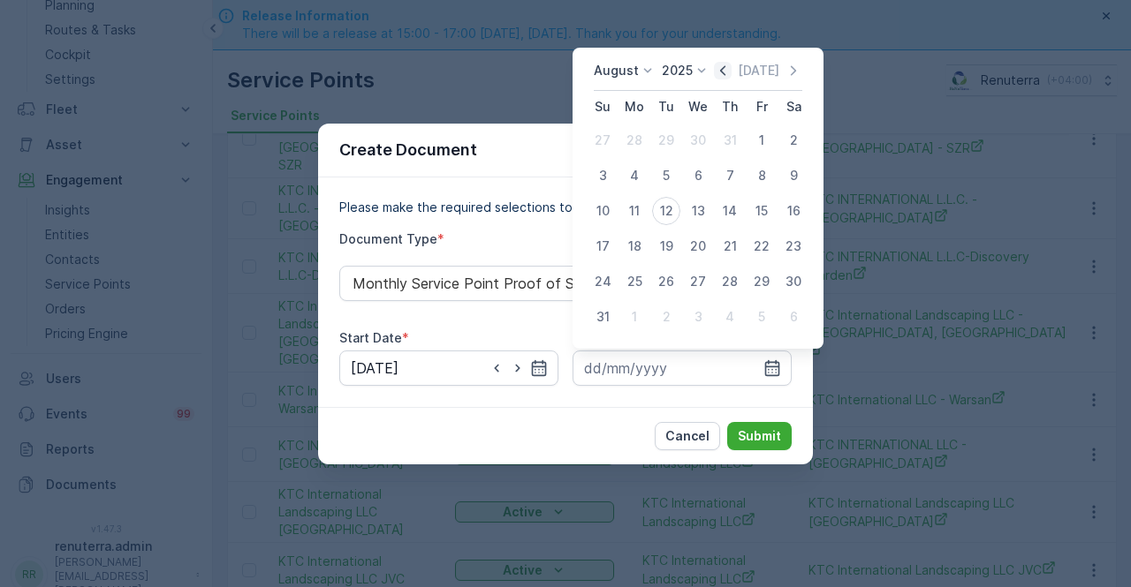
click at [731, 77] on icon "button" at bounding box center [723, 71] width 18 height 18
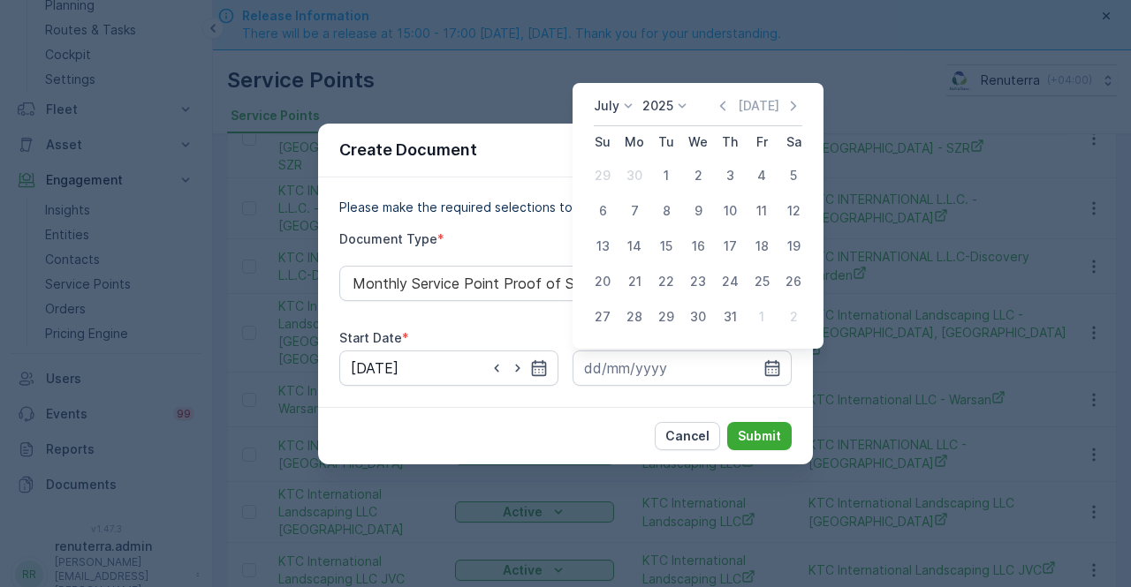
click at [723, 310] on div "31" at bounding box center [730, 317] width 28 height 28
type input "31.07.2025"
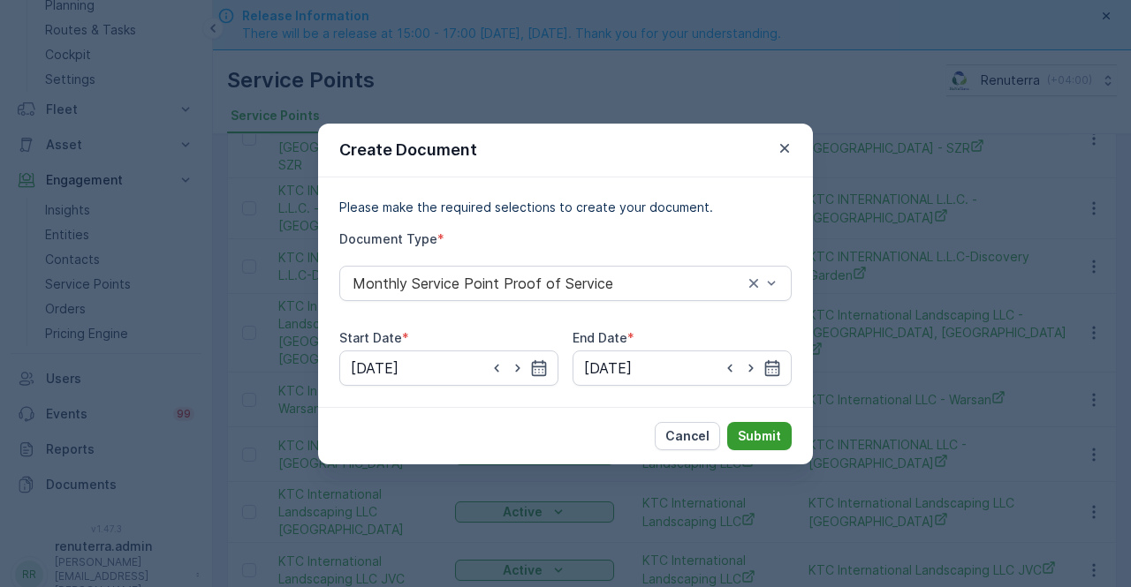
click at [750, 428] on p "Submit" at bounding box center [759, 437] width 43 height 18
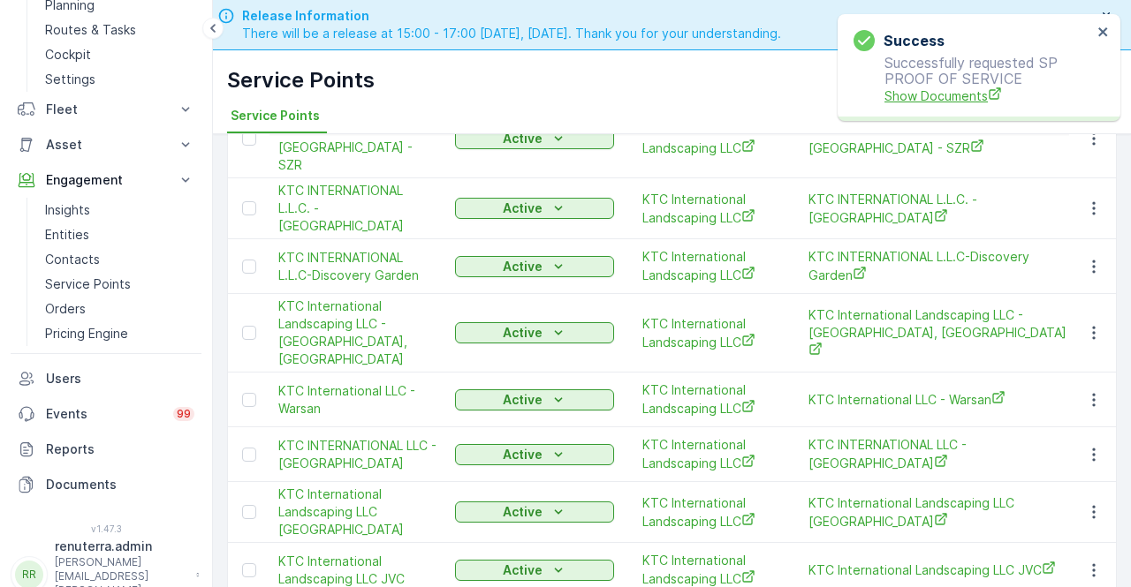
click at [898, 96] on span "Show Documents" at bounding box center [988, 96] width 208 height 19
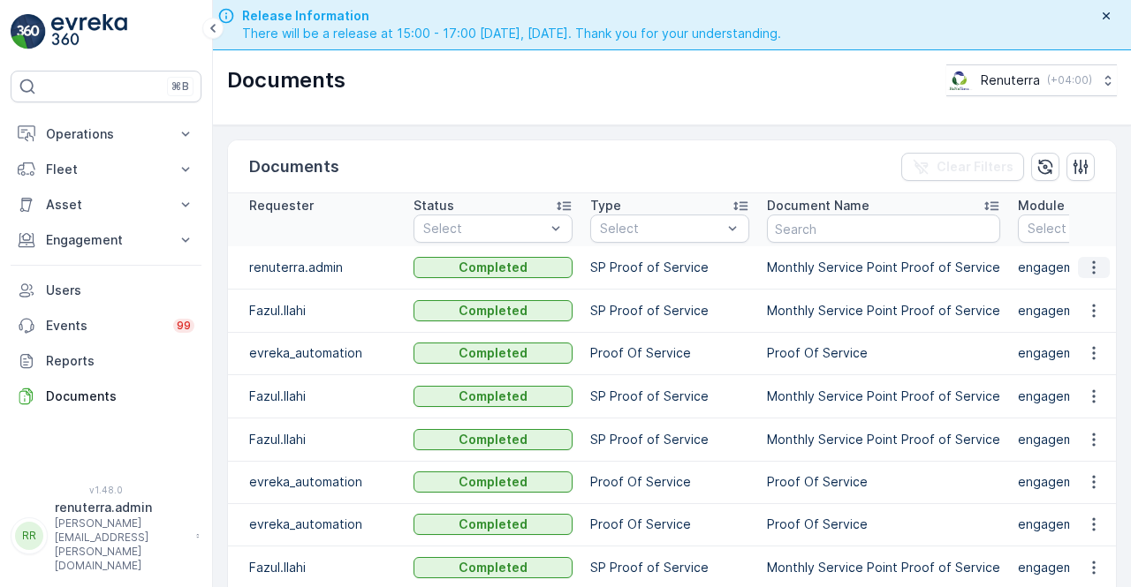
click at [1085, 264] on icon "button" at bounding box center [1094, 268] width 18 height 18
click at [1083, 288] on span "See Details" at bounding box center [1099, 294] width 68 height 18
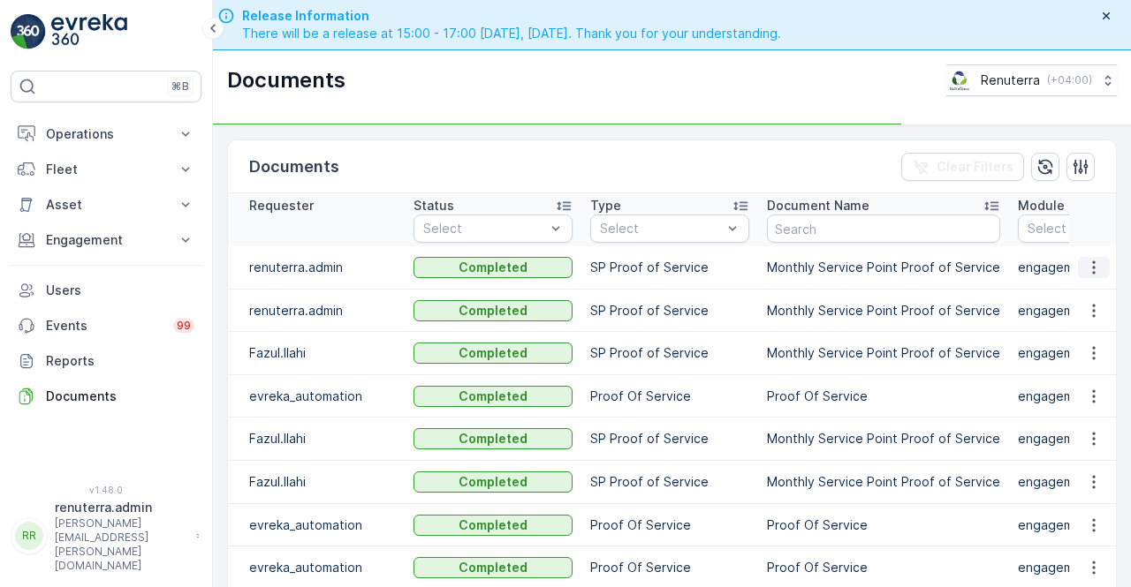
click at [1091, 269] on icon "button" at bounding box center [1094, 268] width 18 height 18
click at [1088, 275] on icon "button" at bounding box center [1094, 268] width 18 height 18
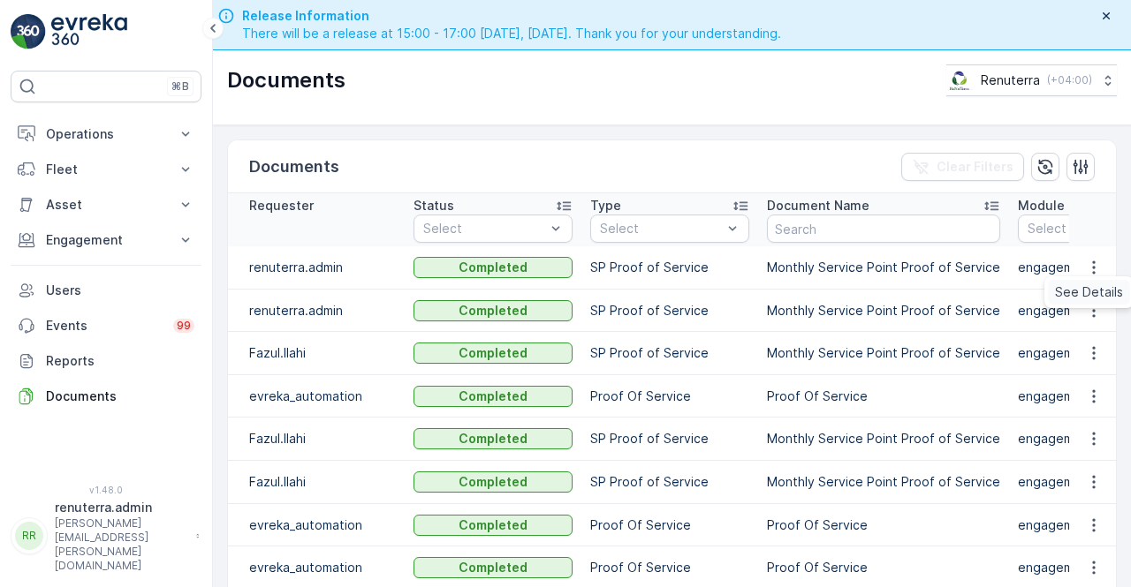
click at [1088, 295] on span "See Details" at bounding box center [1089, 293] width 68 height 18
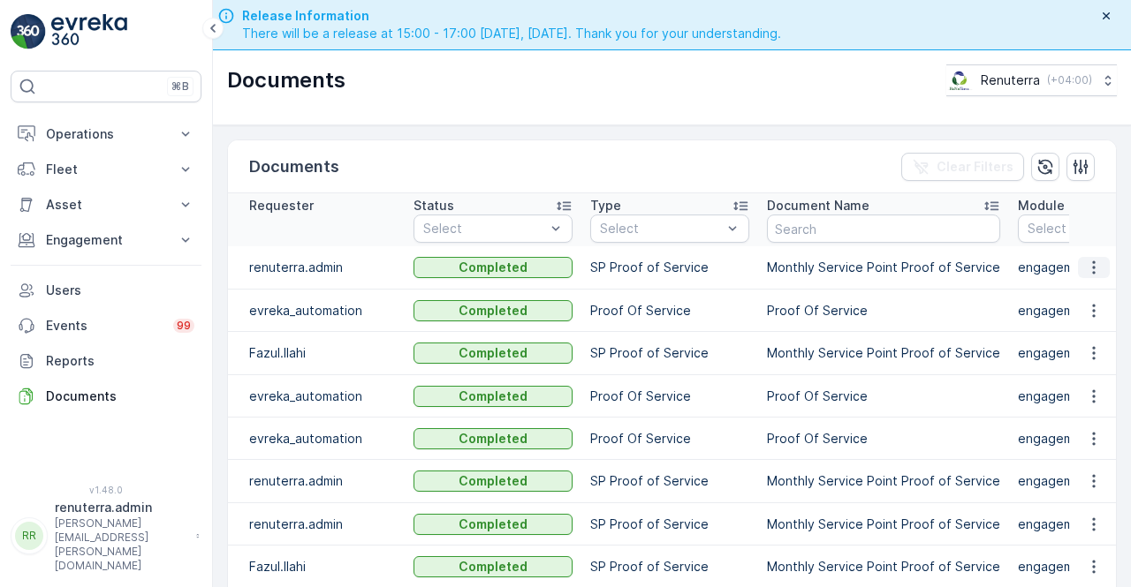
click at [1088, 272] on icon "button" at bounding box center [1094, 268] width 18 height 18
click at [1088, 292] on span "See Details" at bounding box center [1099, 294] width 68 height 18
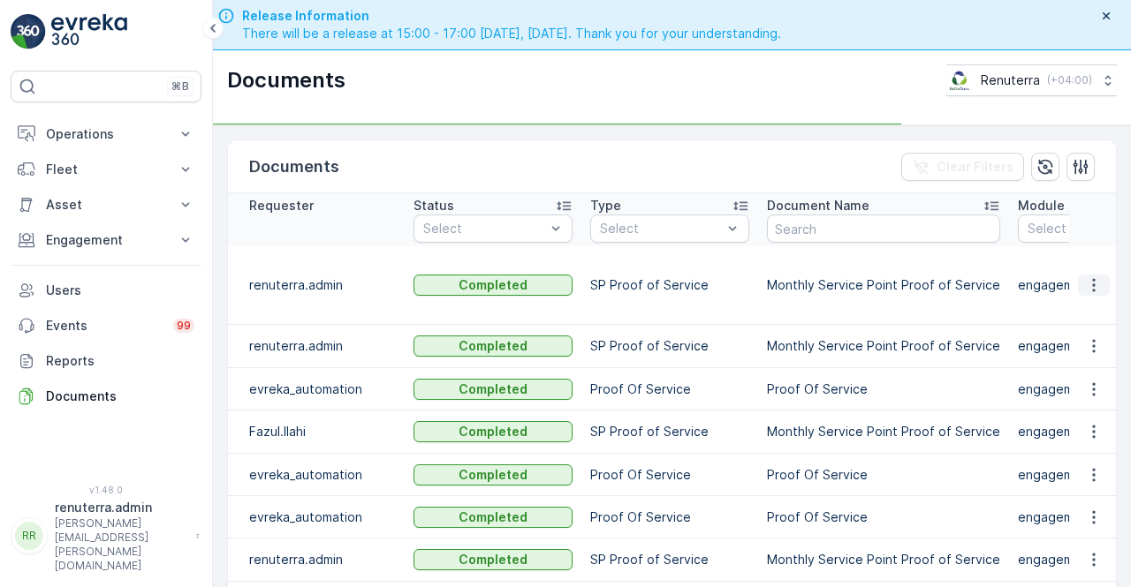
click at [1090, 276] on icon "button" at bounding box center [1094, 285] width 18 height 18
click at [1087, 278] on icon "button" at bounding box center [1094, 285] width 18 height 18
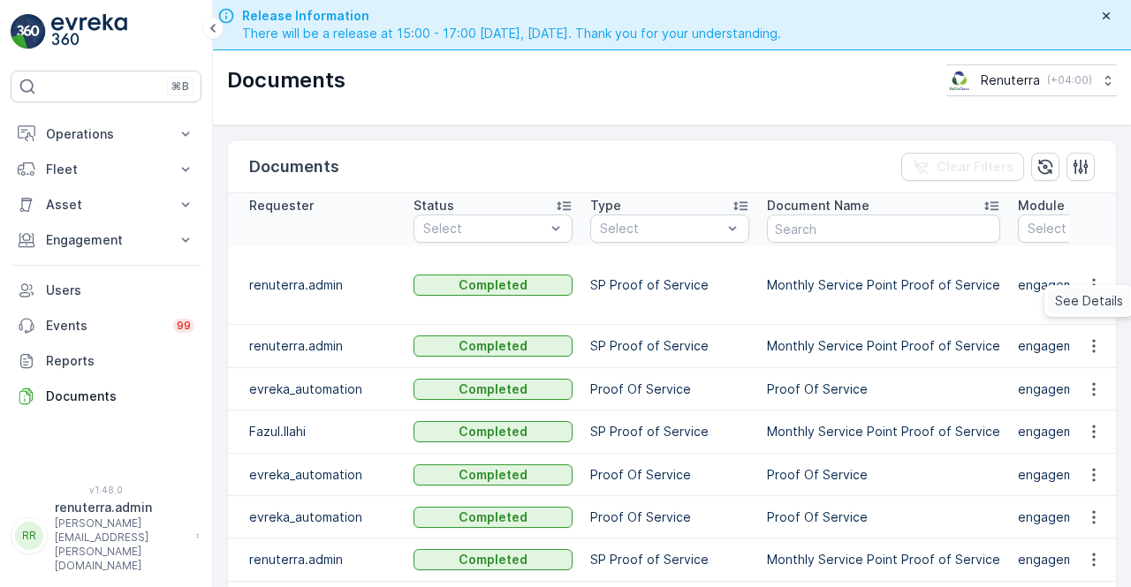
click at [1095, 302] on span "See Details" at bounding box center [1089, 301] width 68 height 18
